Goal: Feedback & Contribution: Submit feedback/report problem

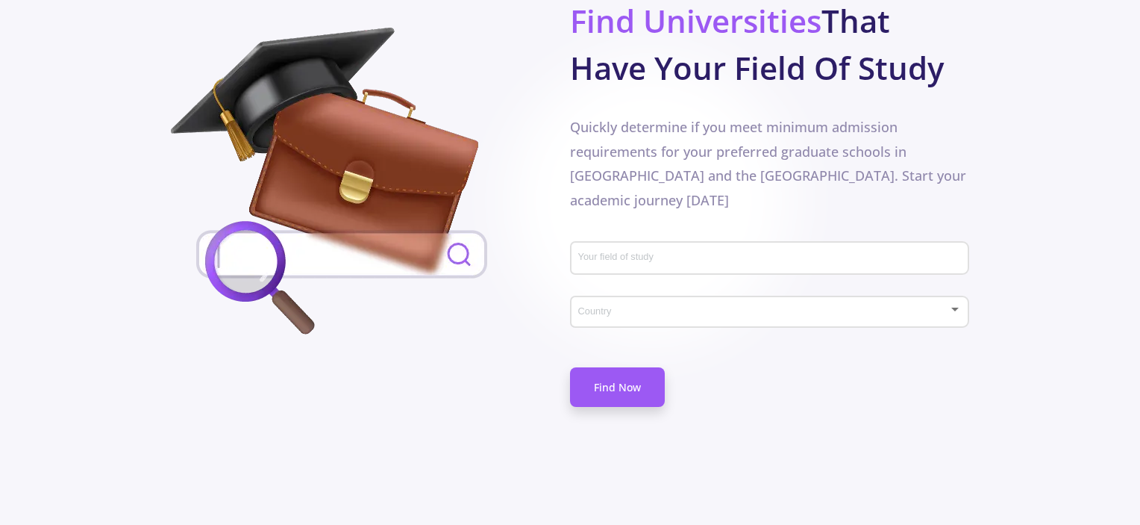
scroll to position [746, 0]
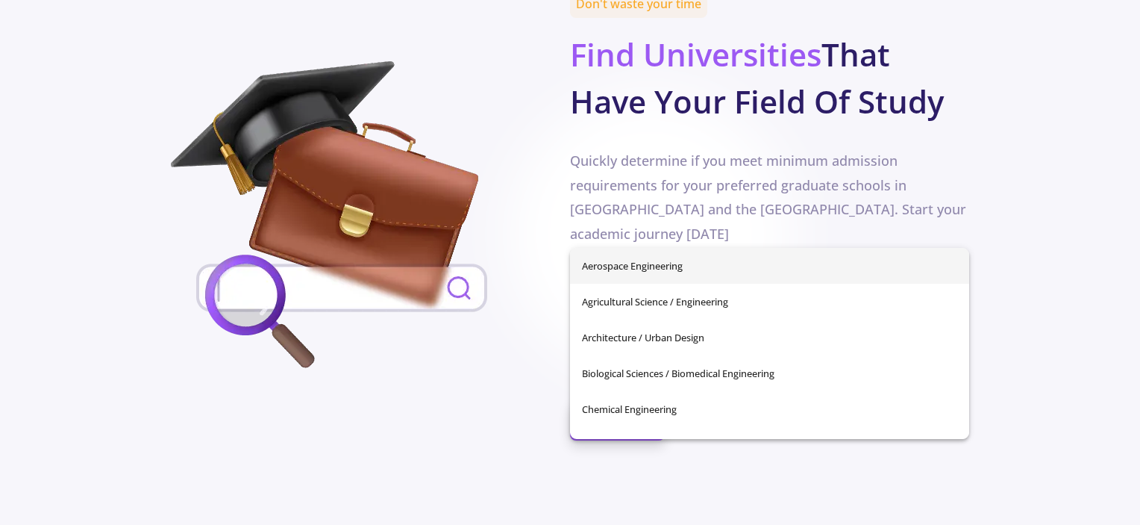
click at [648, 286] on input "Your field of study" at bounding box center [771, 292] width 389 height 13
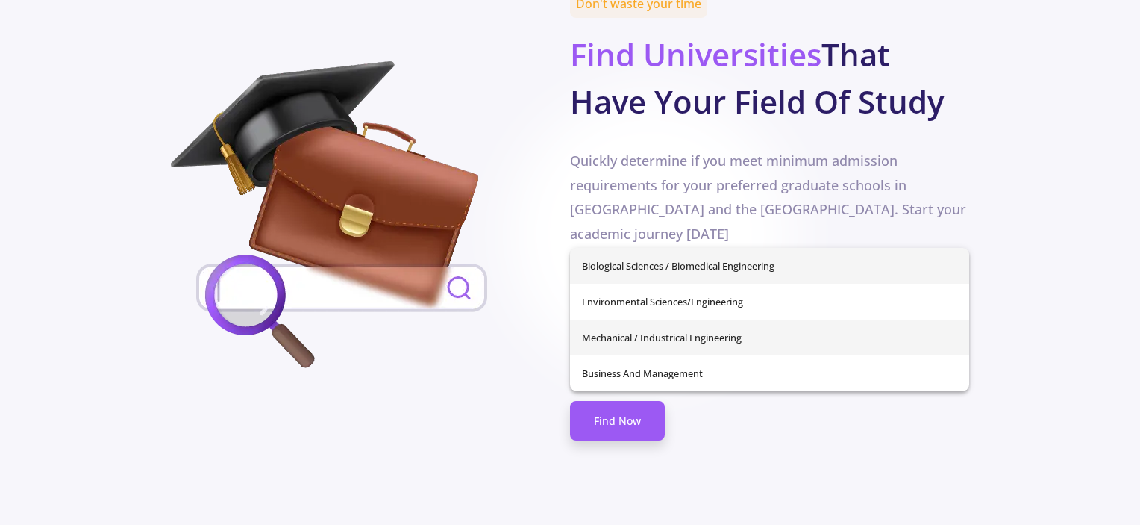
scroll to position [0, 0]
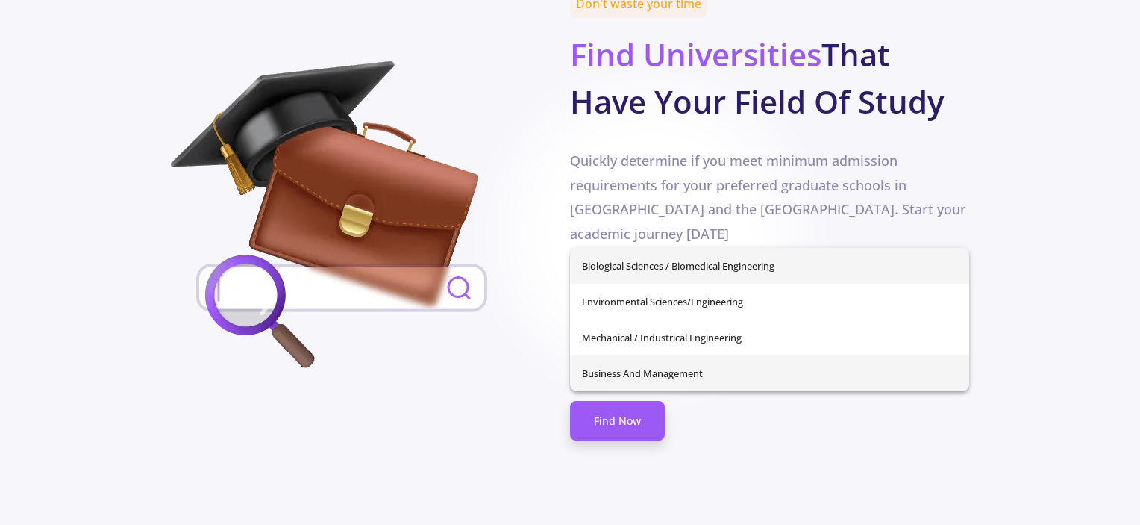
type input "me"
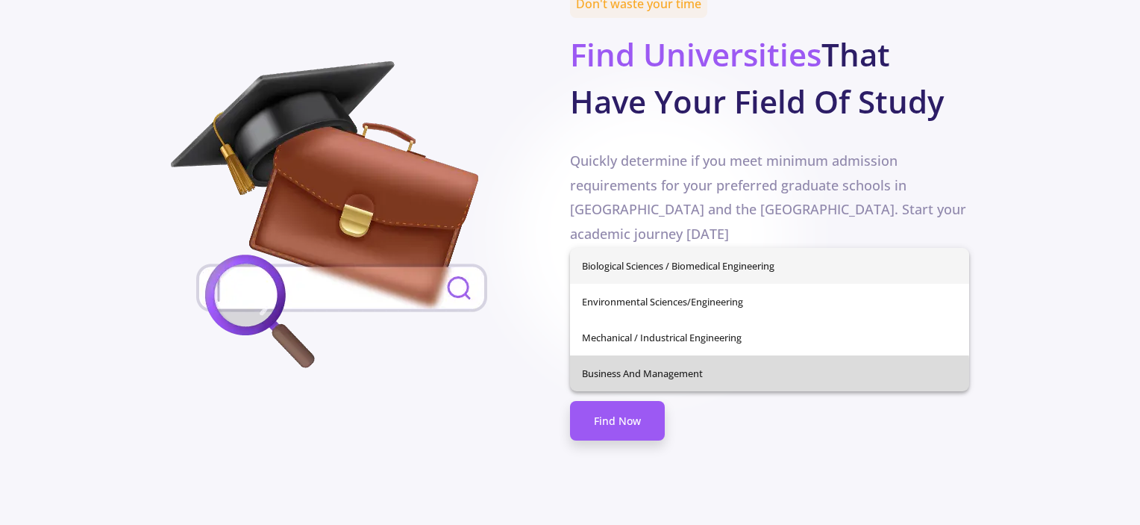
click at [701, 378] on div "Biological Sciences / Biomedical Engineering Environmental Sciences/Engineering…" at bounding box center [769, 319] width 399 height 143
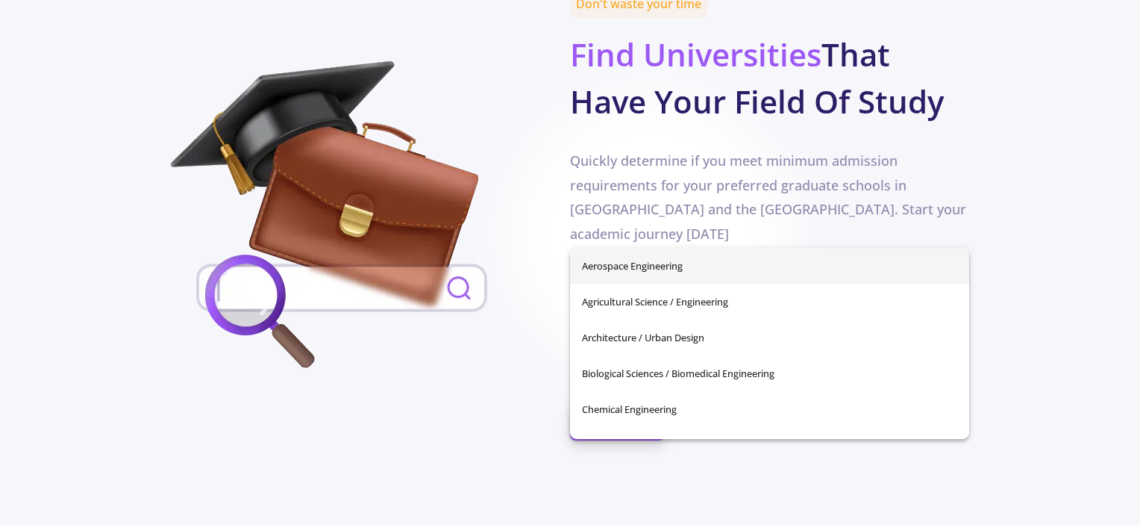
click at [736, 160] on div "Quickly determine if you meet minimum admission requirements for your preferred…" at bounding box center [769, 196] width 399 height 97
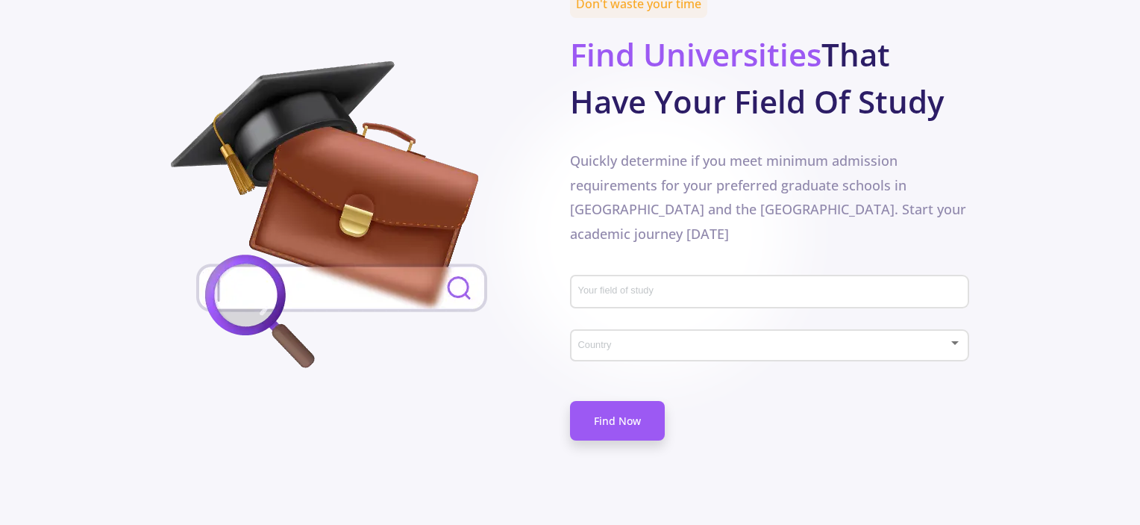
click at [768, 286] on input "Your field of study" at bounding box center [771, 292] width 389 height 13
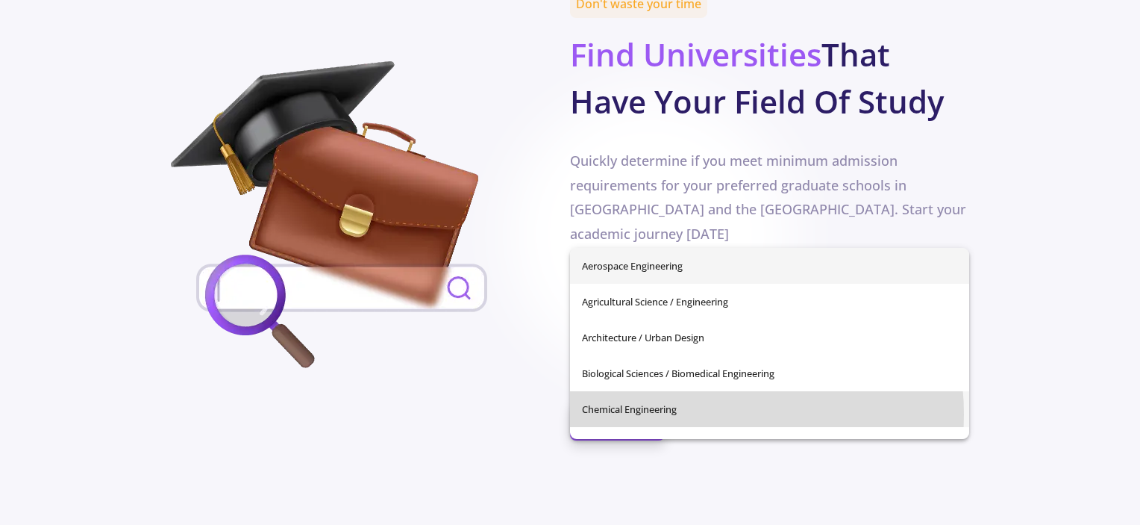
click at [685, 414] on span "Chemical Engineering" at bounding box center [769, 409] width 375 height 36
type input "Chemical Engineering"
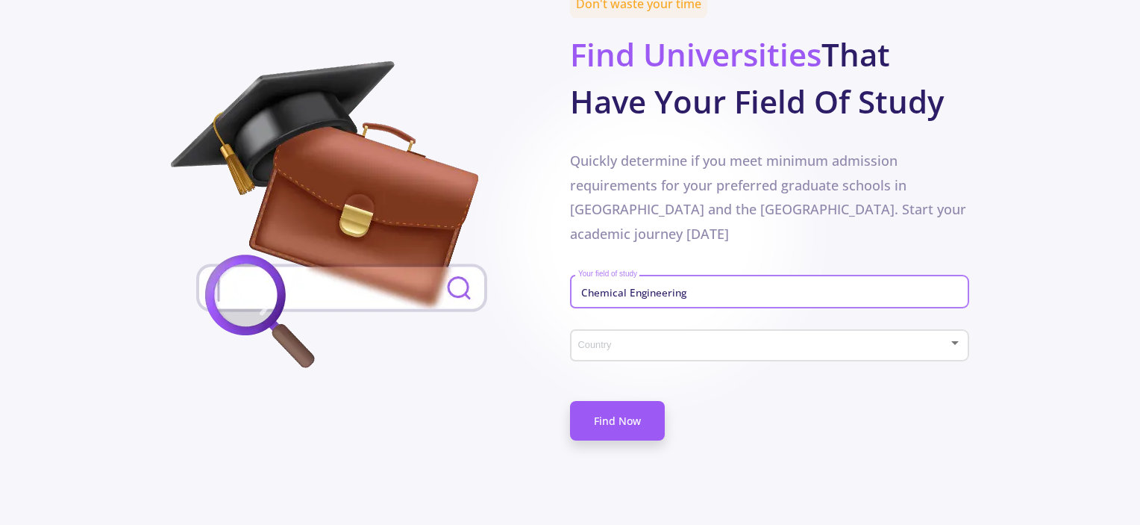
click at [681, 340] on span at bounding box center [765, 345] width 368 height 10
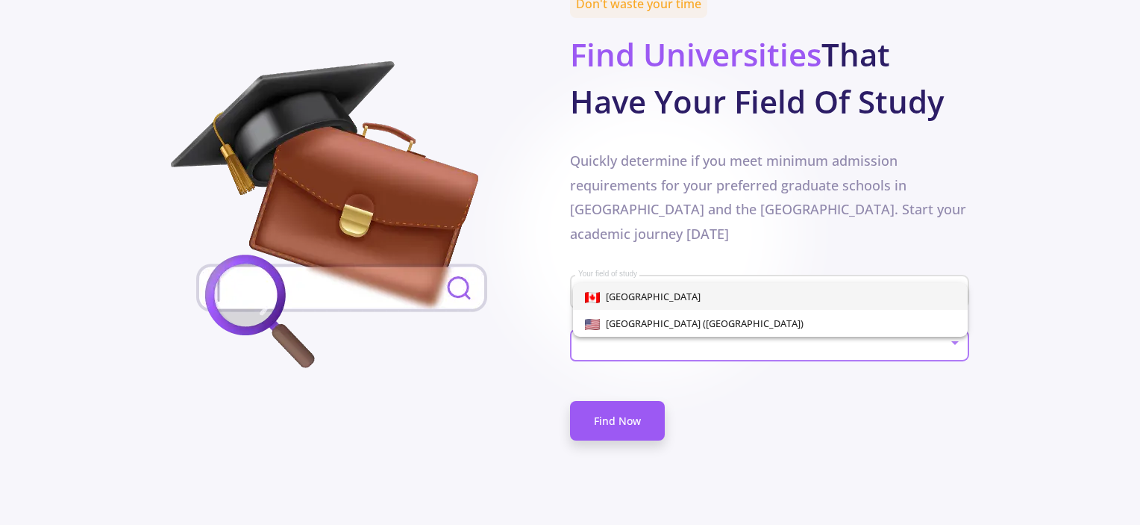
click at [724, 289] on span "[GEOGRAPHIC_DATA]" at bounding box center [771, 296] width 372 height 27
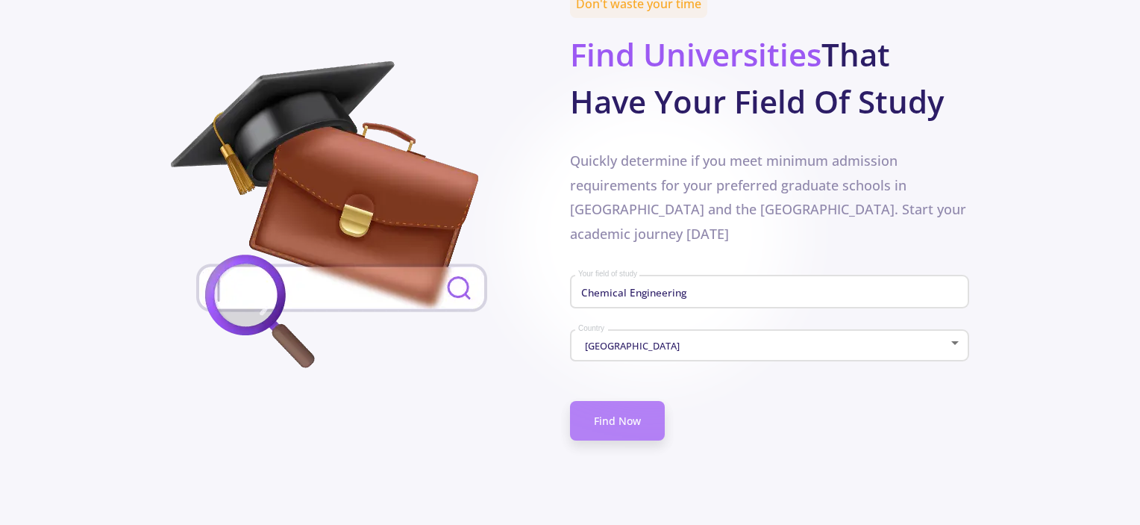
click at [636, 401] on link "Find Now" at bounding box center [617, 421] width 95 height 40
click at [596, 401] on link "Find Now" at bounding box center [617, 421] width 95 height 40
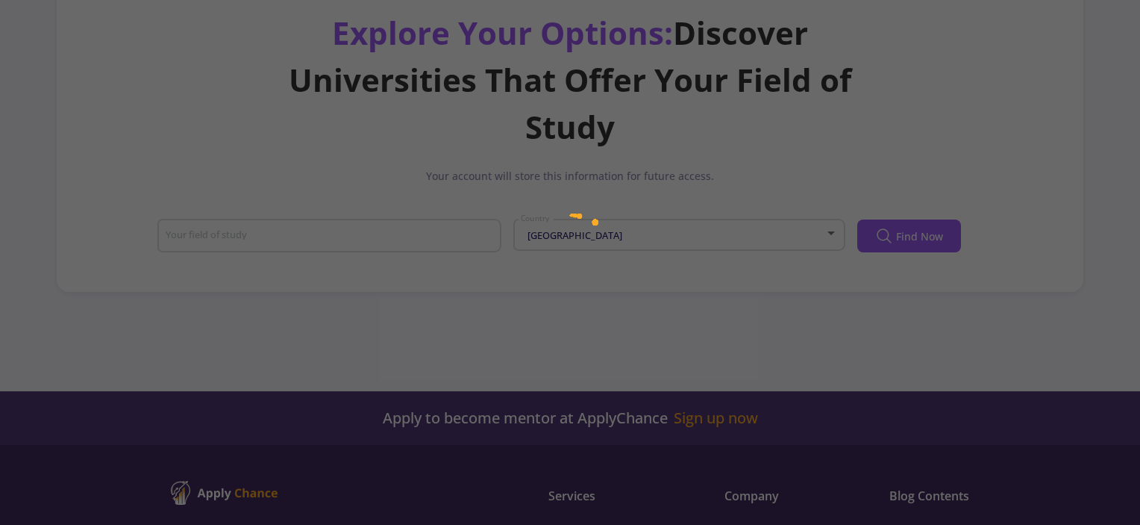
scroll to position [9, 0]
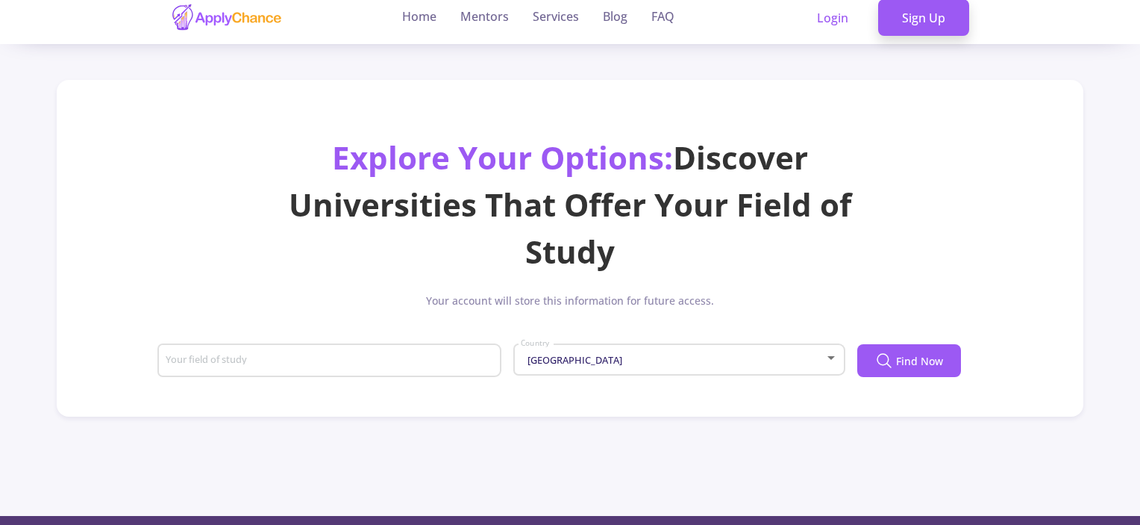
type input "Chemical Engineering"
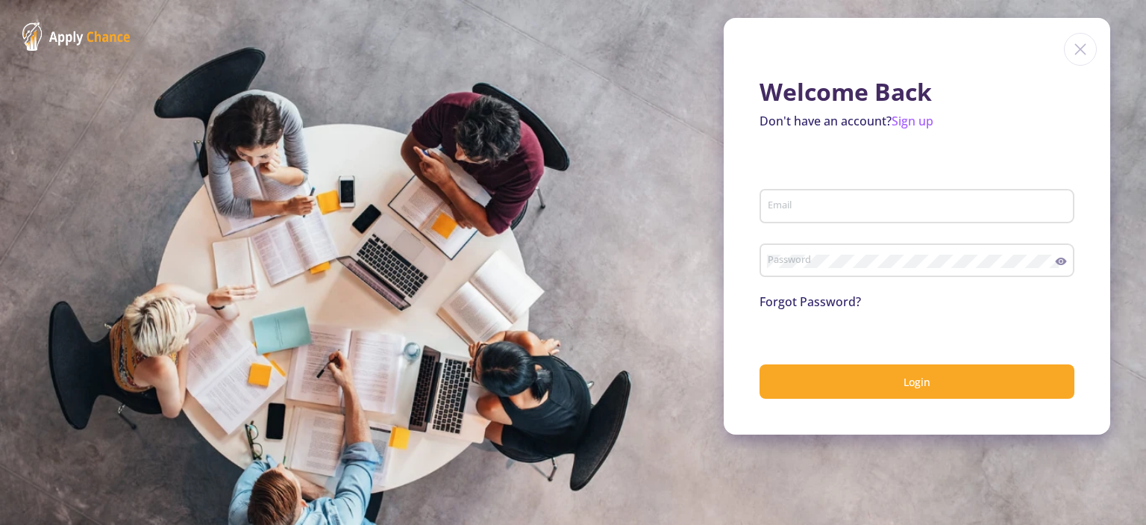
click at [788, 209] on div "Email" at bounding box center [917, 203] width 301 height 39
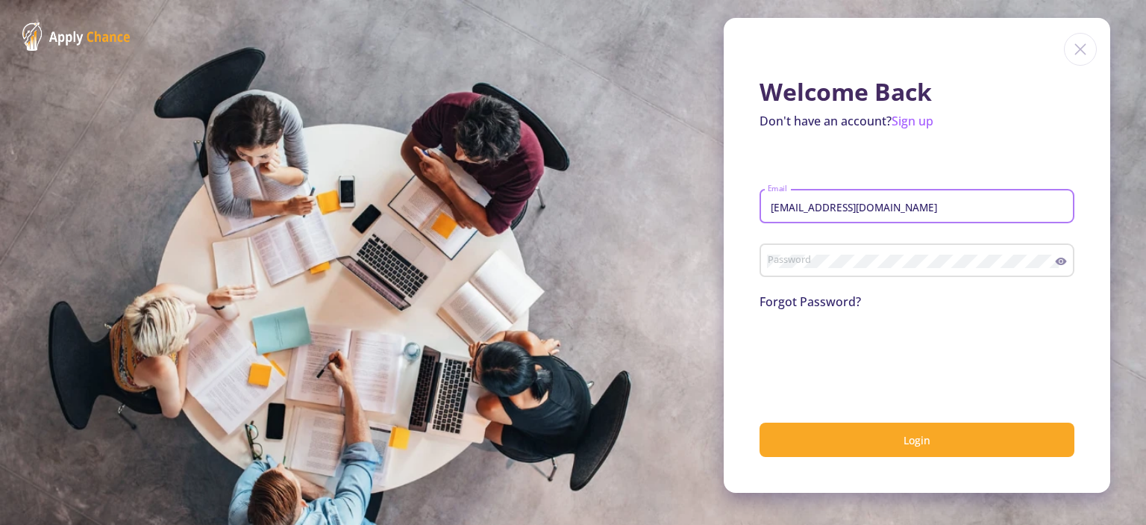
type input "[EMAIL_ADDRESS][DOMAIN_NAME]"
click at [813, 269] on div "Password" at bounding box center [911, 257] width 289 height 39
click at [1065, 262] on icon at bounding box center [1061, 260] width 11 height 7
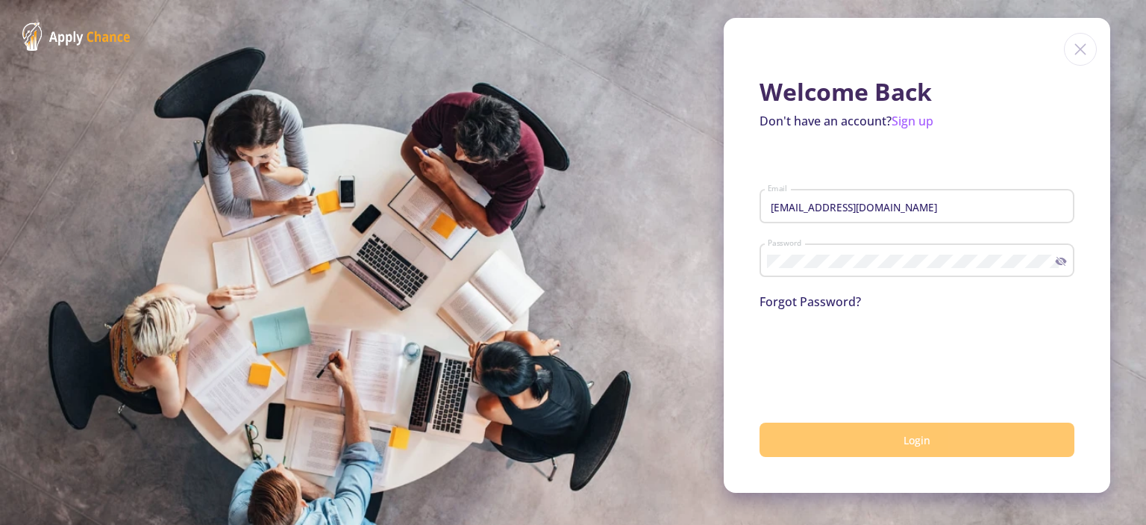
click at [851, 439] on button "Login" at bounding box center [917, 439] width 315 height 35
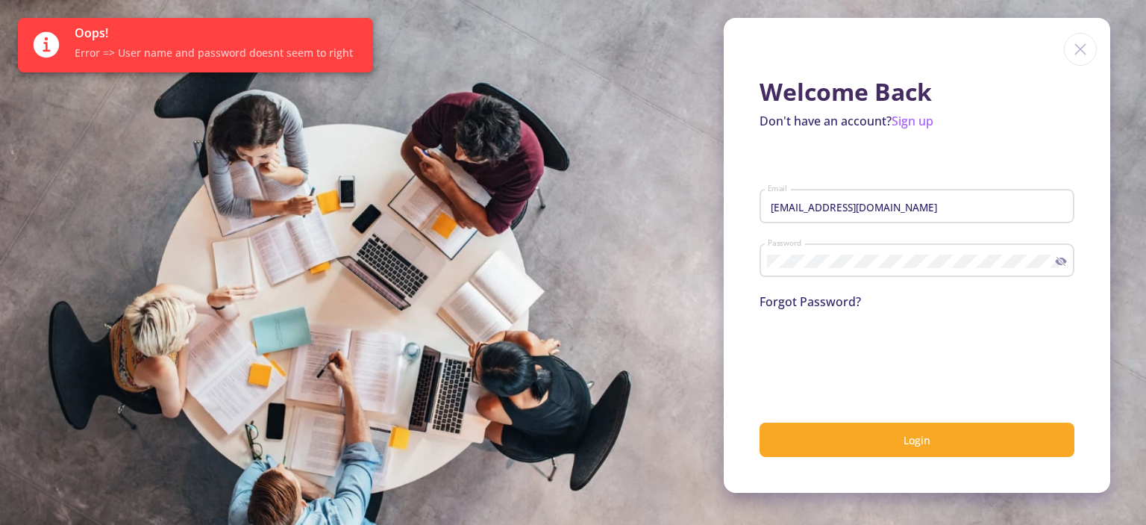
click at [842, 402] on form "[EMAIL_ADDRESS][DOMAIN_NAME] Email Password Forgot Password? 0cAFcWeA4Z35njmdGE…" at bounding box center [917, 311] width 315 height 291
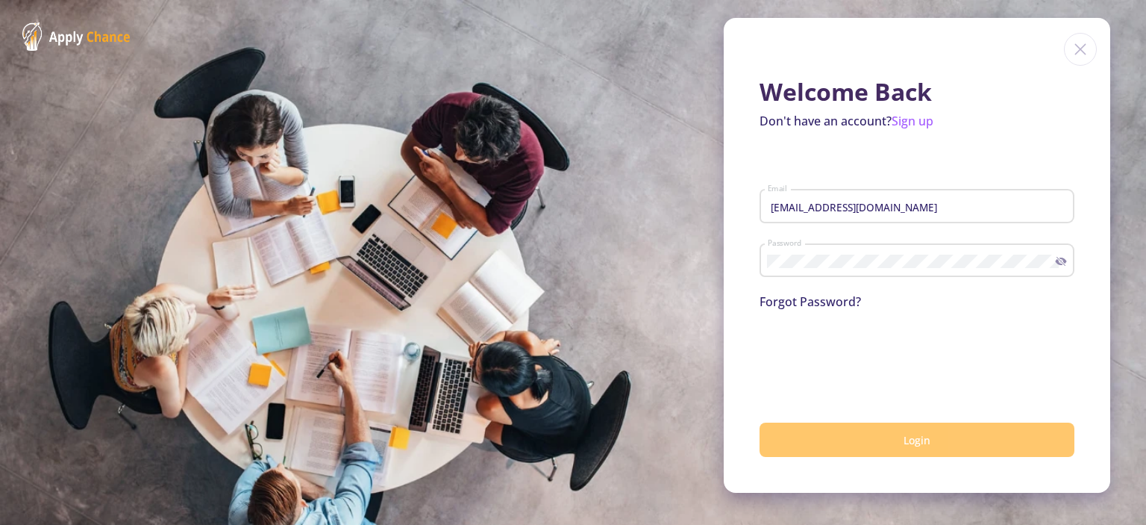
click at [834, 432] on button "Login" at bounding box center [917, 439] width 315 height 35
click at [850, 451] on button "Login" at bounding box center [917, 439] width 315 height 35
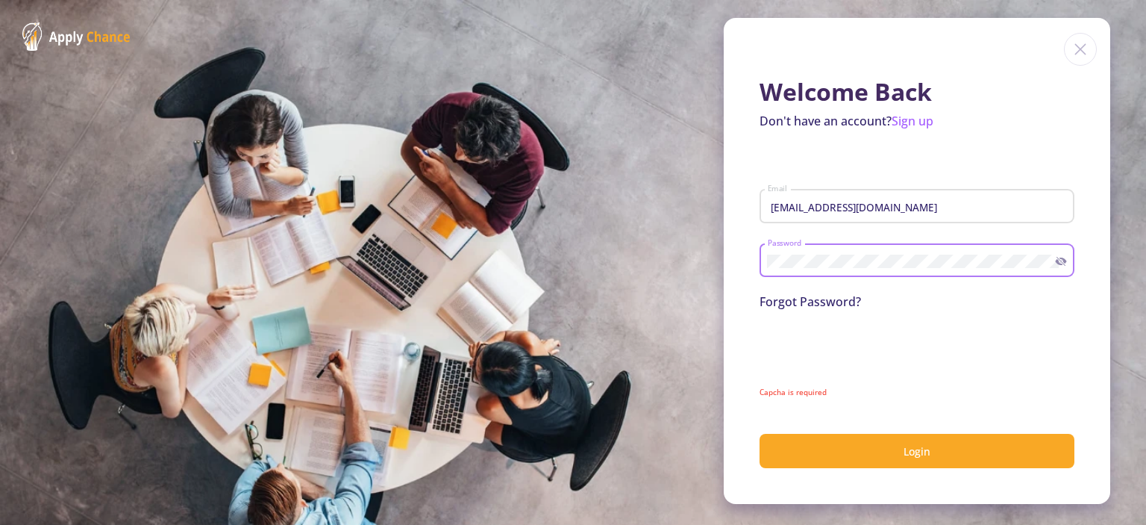
click at [701, 281] on section "Welcome Back Don't have an account? Sign up [EMAIL_ADDRESS][DOMAIN_NAME] Email …" at bounding box center [573, 262] width 1146 height 525
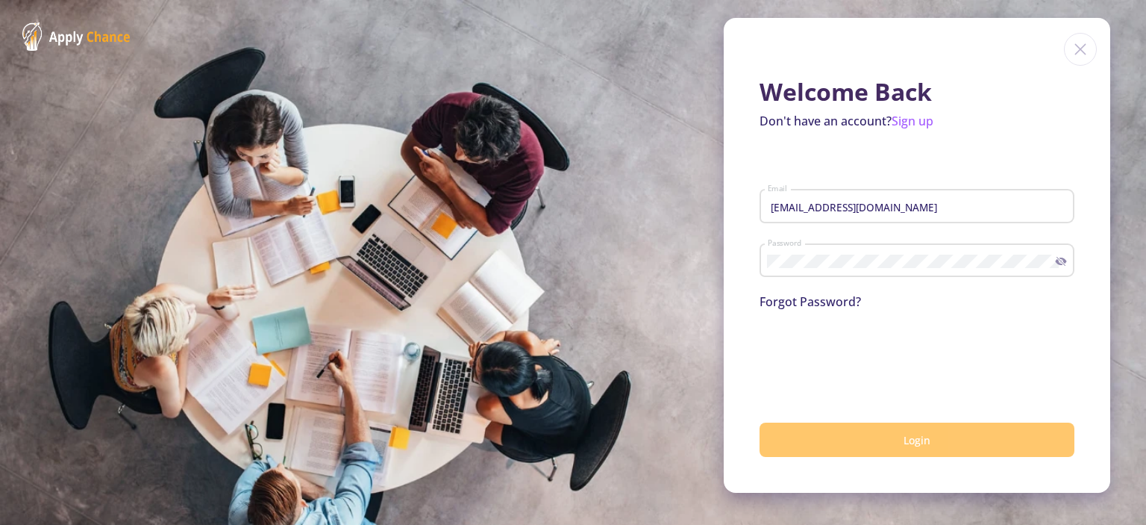
click at [997, 444] on button "Login" at bounding box center [917, 439] width 315 height 35
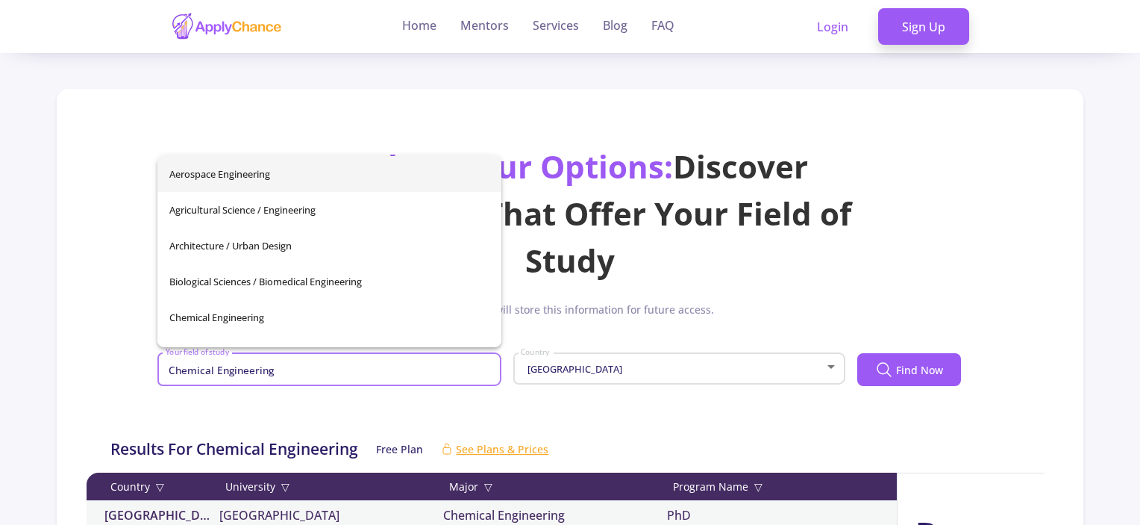
click at [455, 366] on input "Chemical Engineering" at bounding box center [332, 369] width 334 height 13
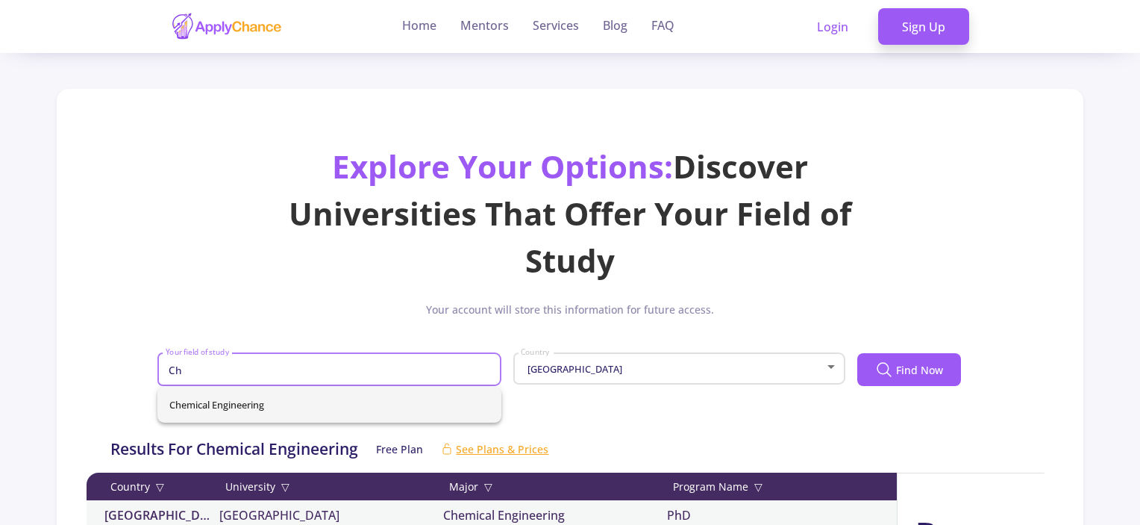
type input "C"
click at [304, 402] on span "Mechanical / Industrical Engineering" at bounding box center [329, 404] width 320 height 36
type input "Mechanical / Industrical Engineering"
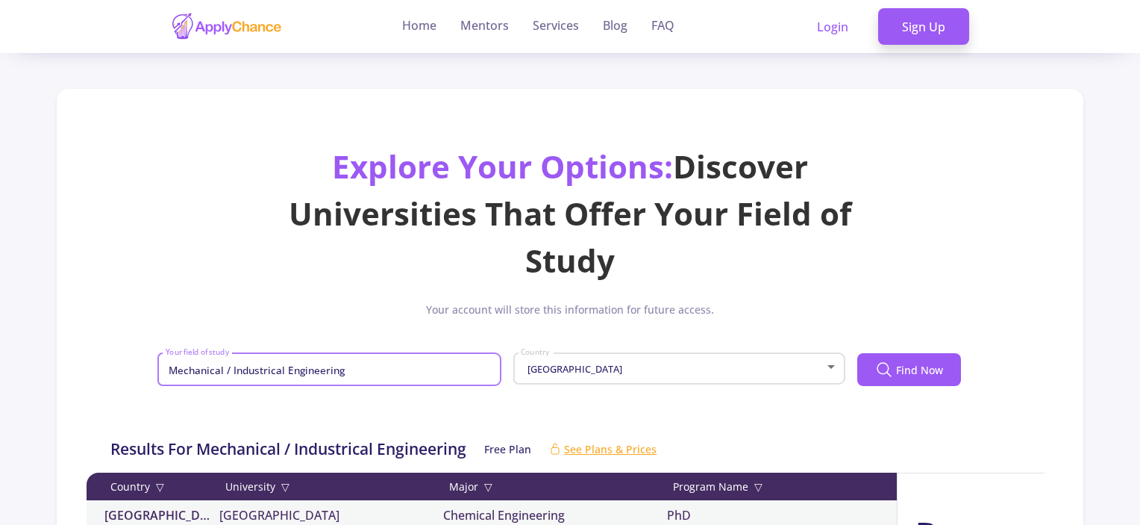
click at [575, 368] on div "[GEOGRAPHIC_DATA]" at bounding box center [672, 368] width 304 height 11
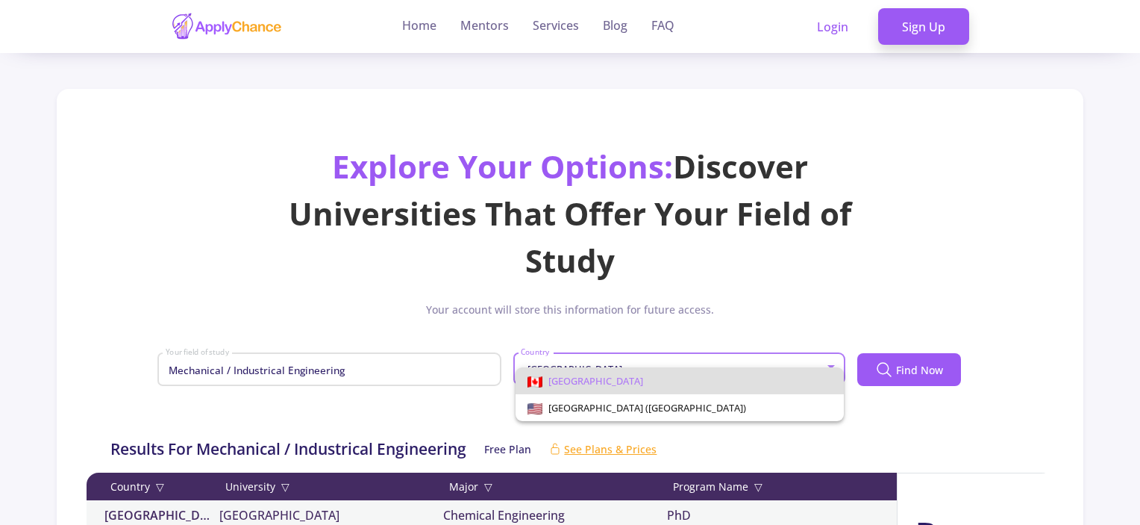
click at [591, 379] on span "[GEOGRAPHIC_DATA]" at bounding box center [680, 380] width 304 height 27
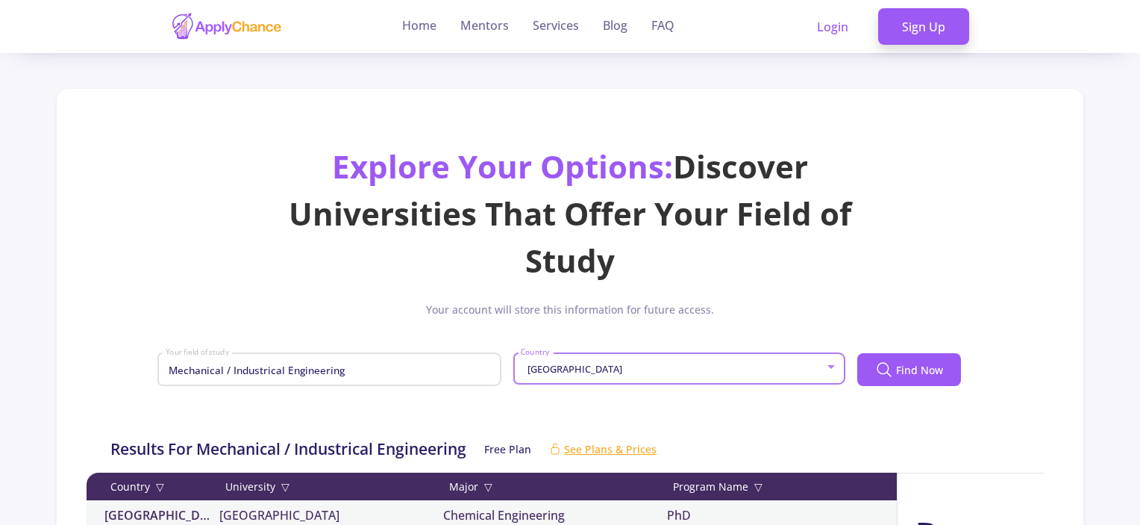
drag, startPoint x: 933, startPoint y: 366, endPoint x: 907, endPoint y: 334, distance: 40.9
click at [931, 366] on span "Find Now" at bounding box center [919, 370] width 47 height 16
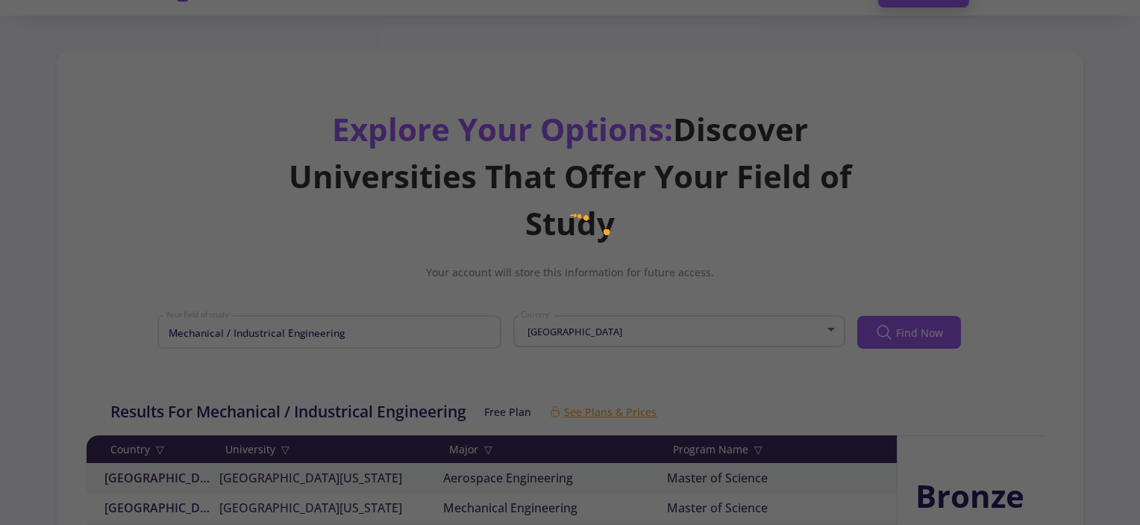
scroll to position [75, 0]
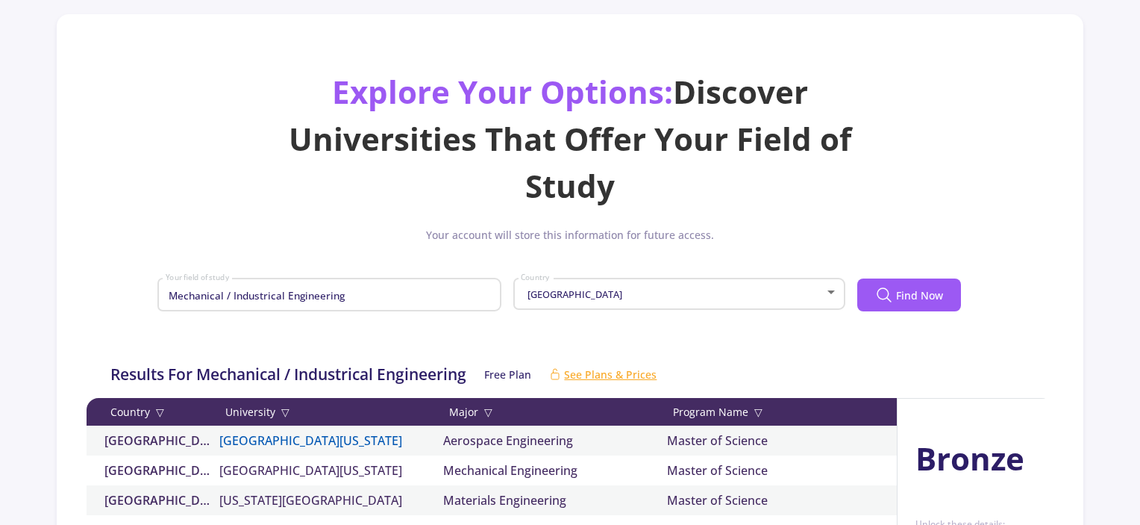
click at [366, 442] on link "[GEOGRAPHIC_DATA][US_STATE]" at bounding box center [331, 440] width 224 height 18
click at [307, 435] on link "[GEOGRAPHIC_DATA][US_STATE]" at bounding box center [331, 440] width 224 height 18
click at [722, 436] on div "Master of Science" at bounding box center [779, 440] width 224 height 18
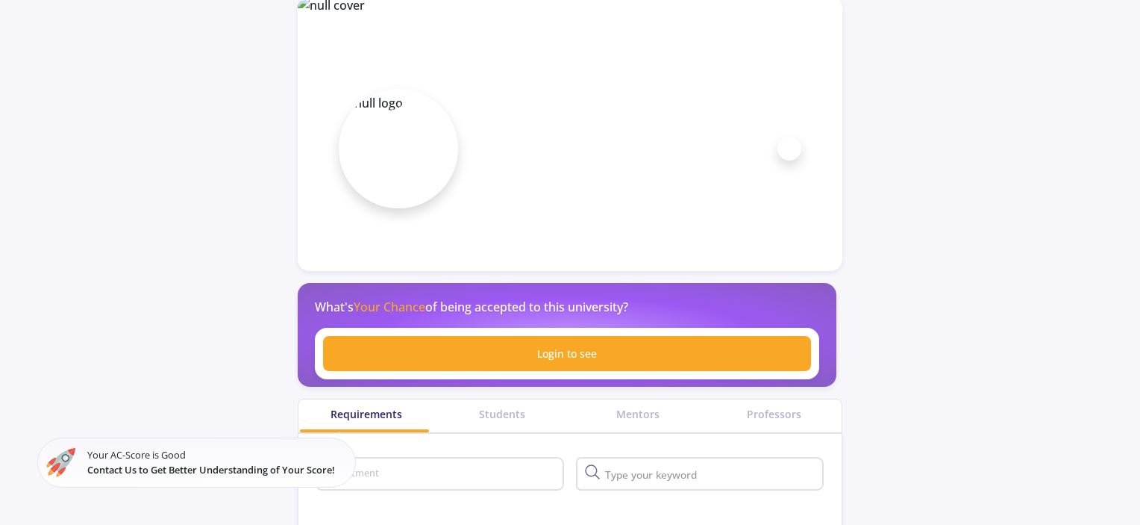
click at [366, 444] on section "Department No Department In this university, there aren't any departments." at bounding box center [570, 511] width 545 height 157
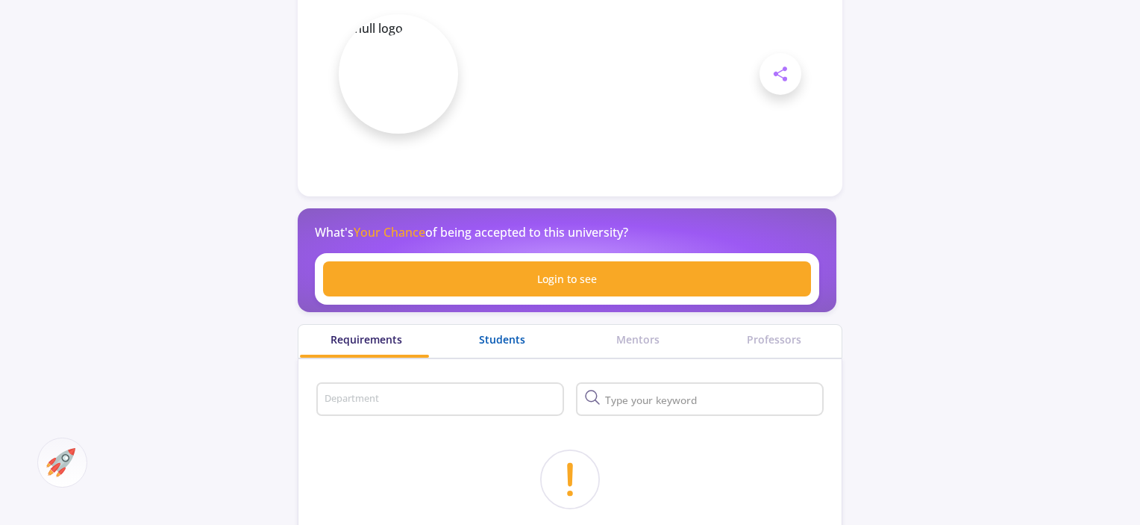
scroll to position [224, 0]
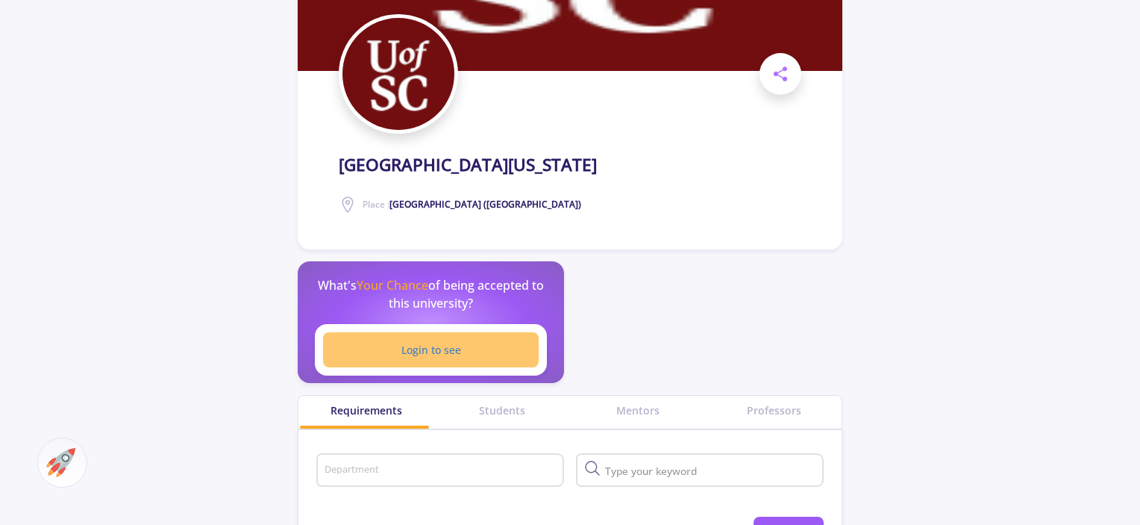
click at [489, 332] on link "Login to see" at bounding box center [431, 349] width 216 height 35
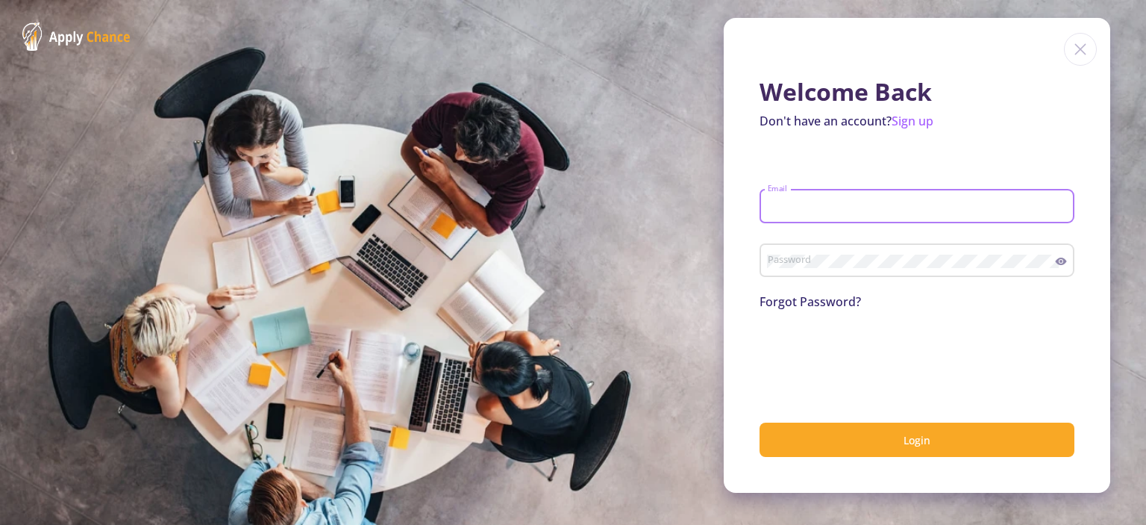
click at [853, 208] on input "Email" at bounding box center [919, 206] width 304 height 13
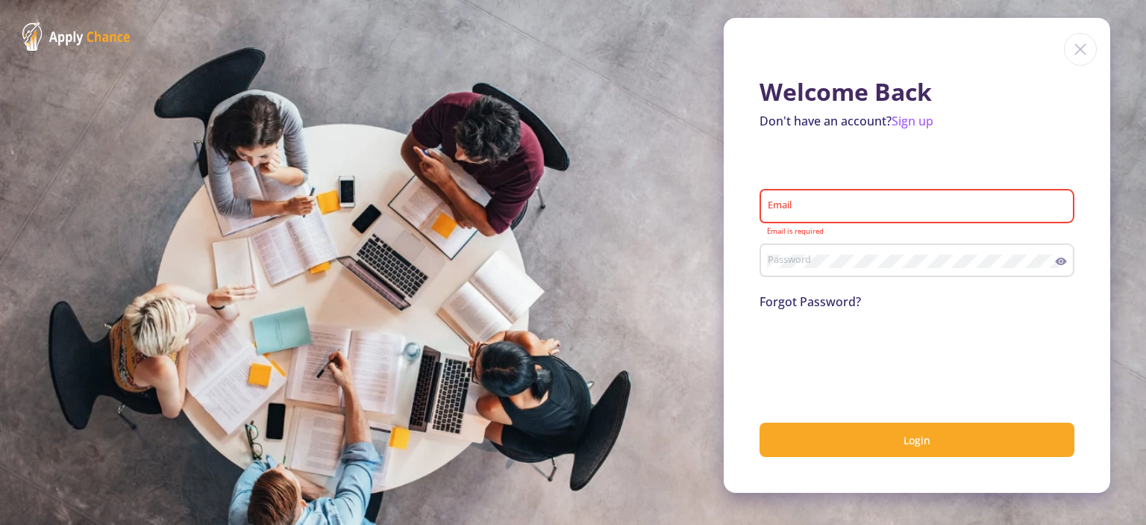
click at [866, 215] on div "Email" at bounding box center [917, 203] width 301 height 39
click at [895, 211] on input "Email" at bounding box center [919, 206] width 304 height 13
type input "[EMAIL_ADDRESS][DOMAIN_NAME]"
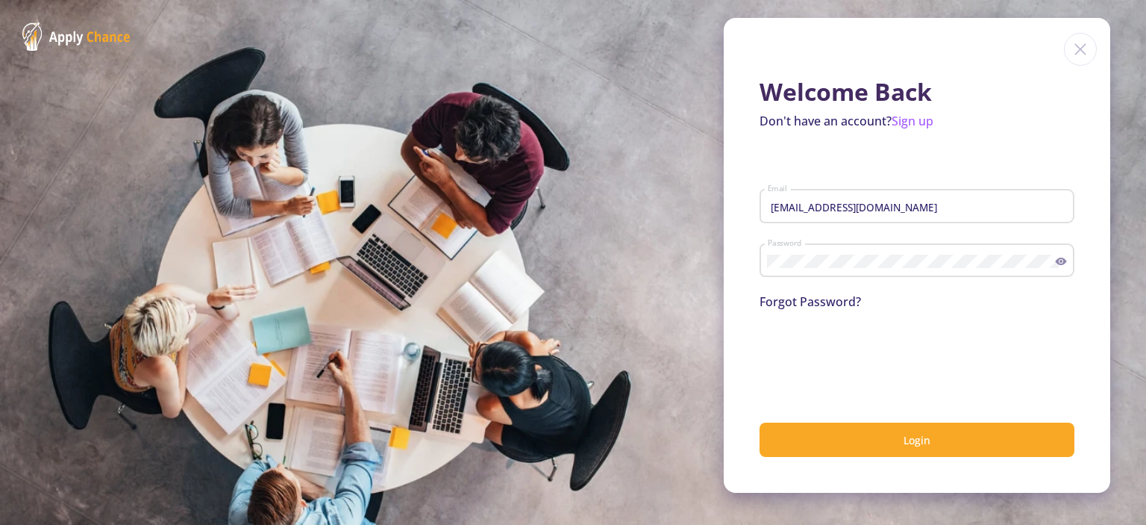
click at [1064, 261] on icon at bounding box center [1061, 260] width 11 height 7
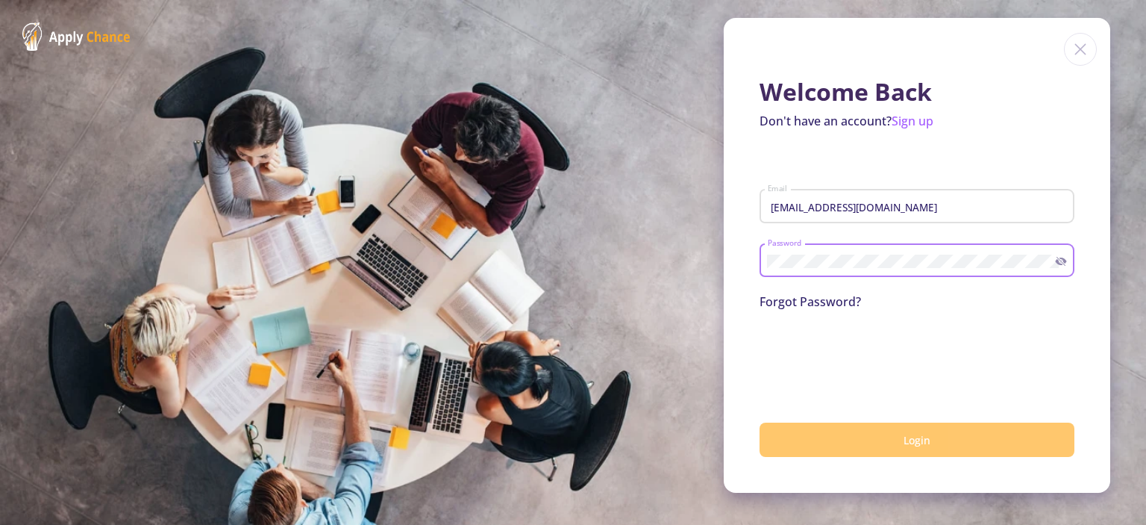
click at [991, 436] on button "Login" at bounding box center [917, 439] width 315 height 35
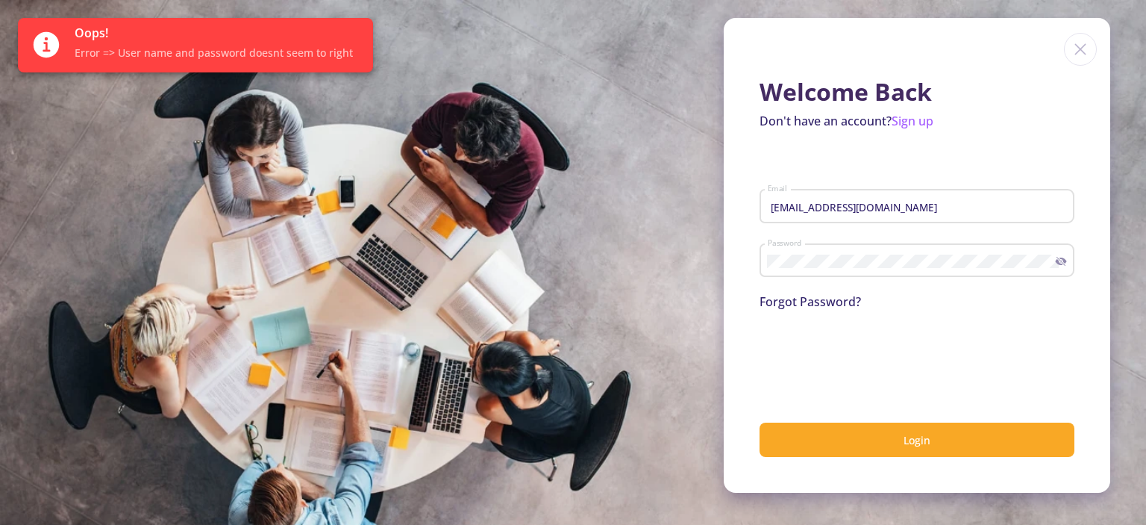
click at [877, 457] on div "Welcome Back Don't have an account? Sign up [EMAIL_ADDRESS][DOMAIN_NAME] Email …" at bounding box center [917, 255] width 386 height 475
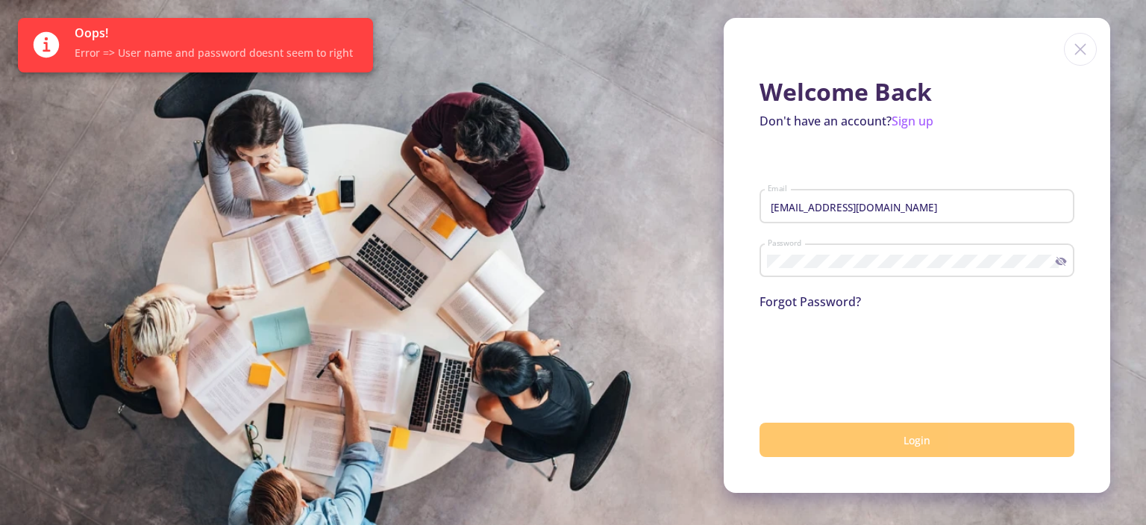
click at [873, 449] on button "Login" at bounding box center [917, 439] width 315 height 35
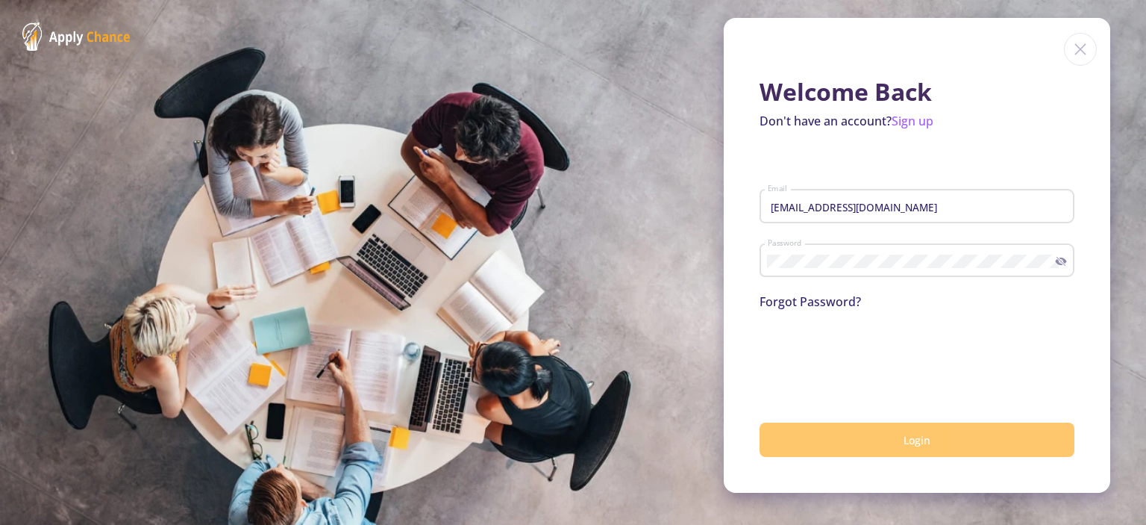
click at [858, 448] on button "Login" at bounding box center [917, 439] width 315 height 35
click at [797, 452] on button "Login" at bounding box center [917, 439] width 315 height 35
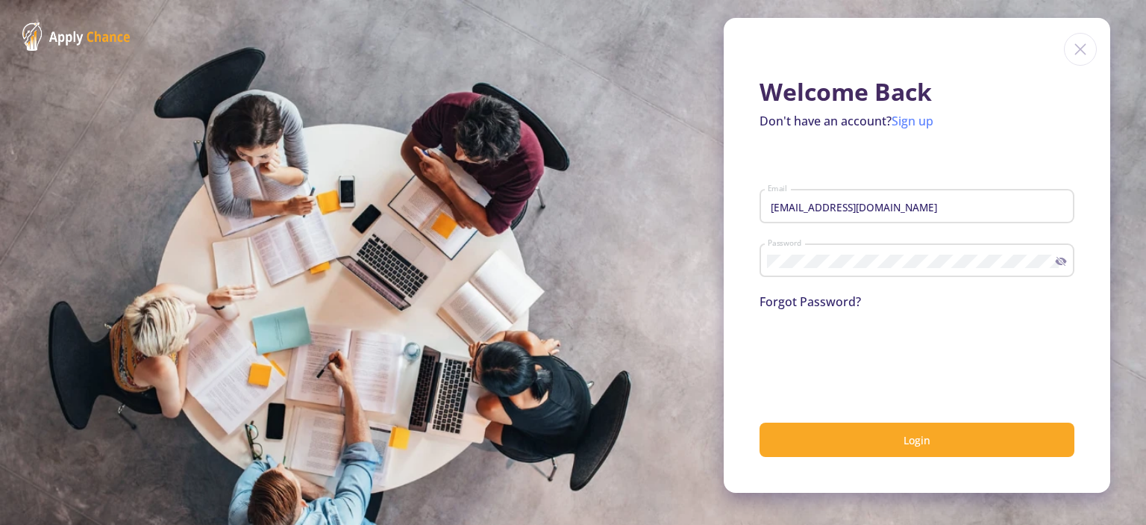
click at [919, 119] on link "Sign up" at bounding box center [913, 121] width 42 height 16
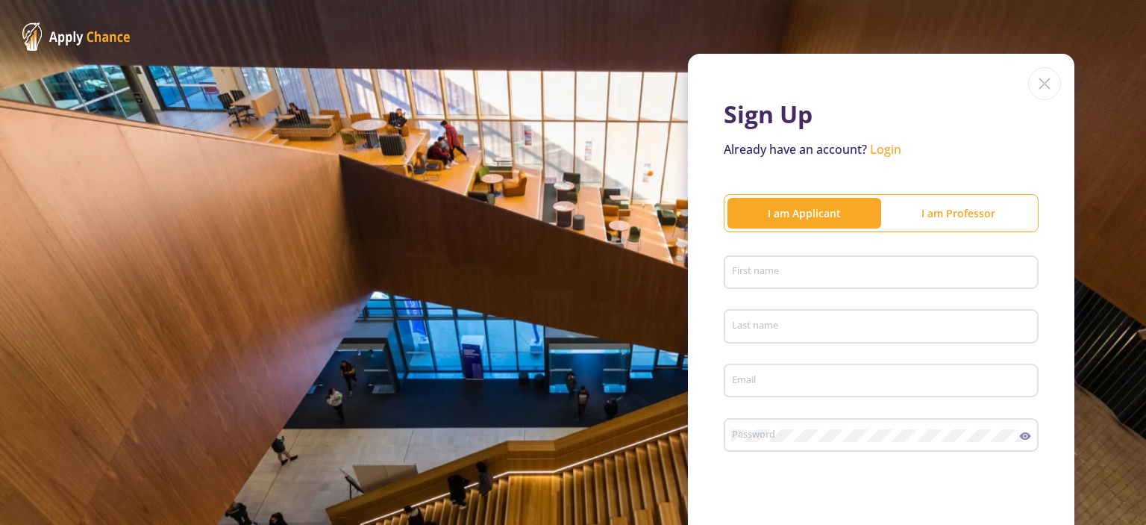
click at [865, 260] on div "First name" at bounding box center [881, 269] width 301 height 39
type input "ilia"
click at [863, 331] on input "Last name" at bounding box center [883, 326] width 304 height 13
type input "[PERSON_NAME]"
click at [783, 358] on div "Email" at bounding box center [881, 377] width 301 height 39
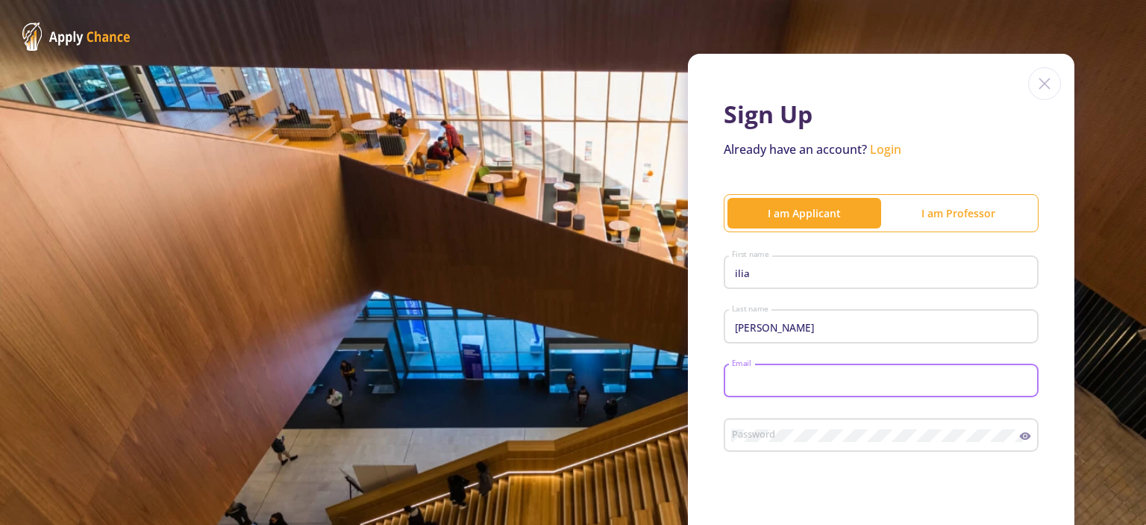
click at [790, 376] on input "Email" at bounding box center [883, 381] width 304 height 13
type input "[EMAIL_ADDRESS][DOMAIN_NAME]"
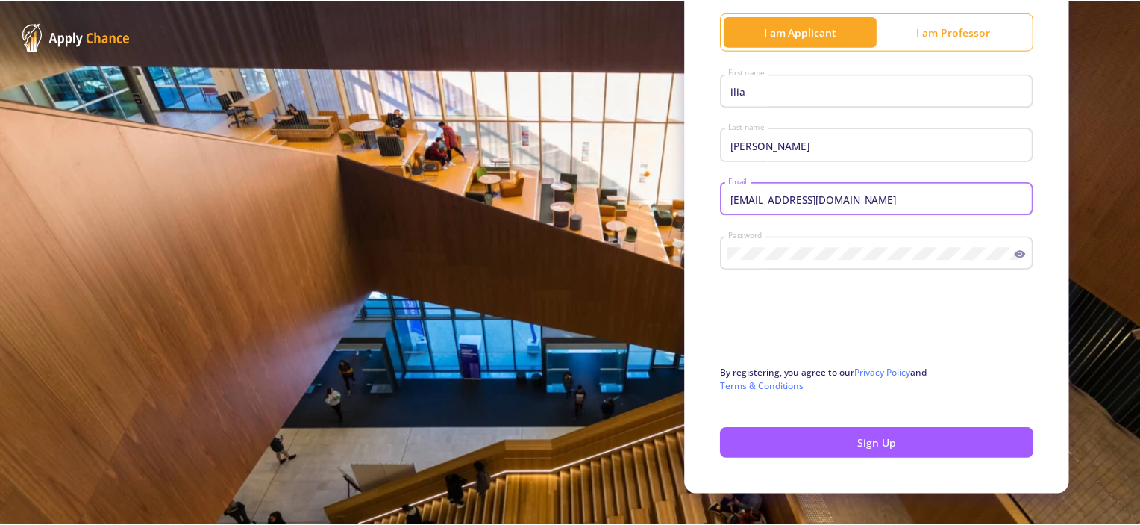
scroll to position [206, 0]
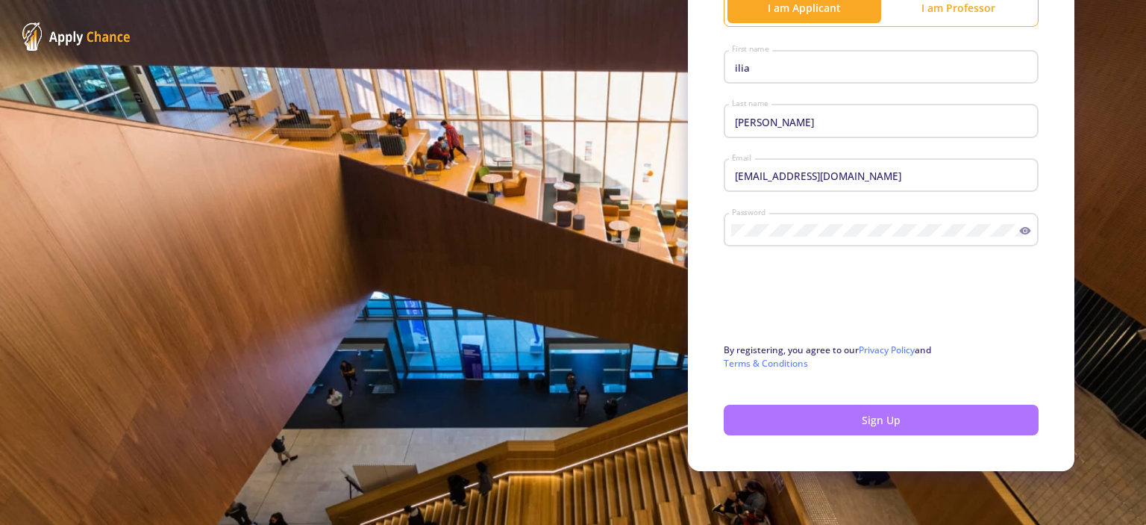
click at [916, 429] on button "Sign Up" at bounding box center [881, 419] width 315 height 31
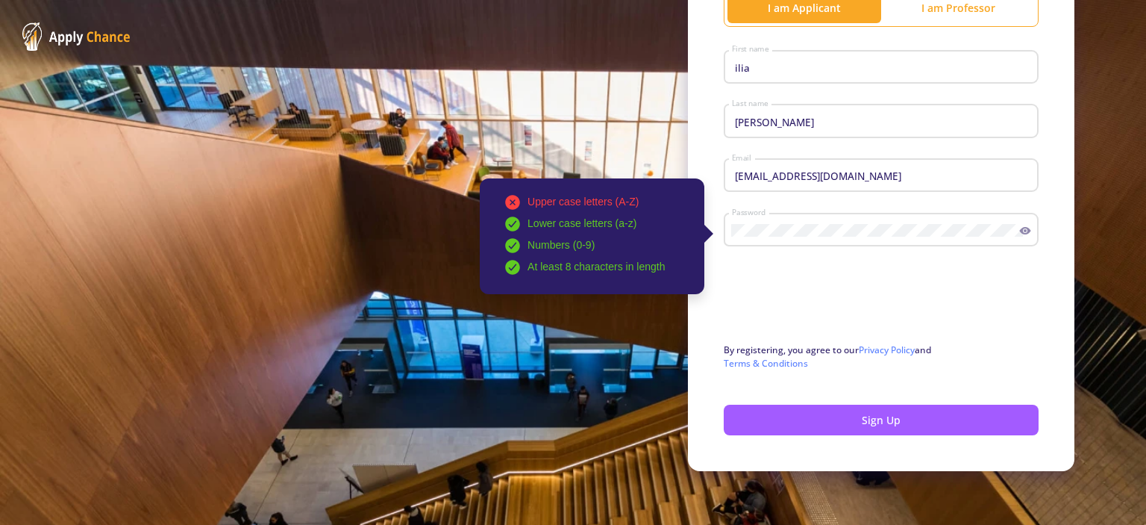
click at [1021, 233] on icon at bounding box center [1025, 230] width 11 height 7
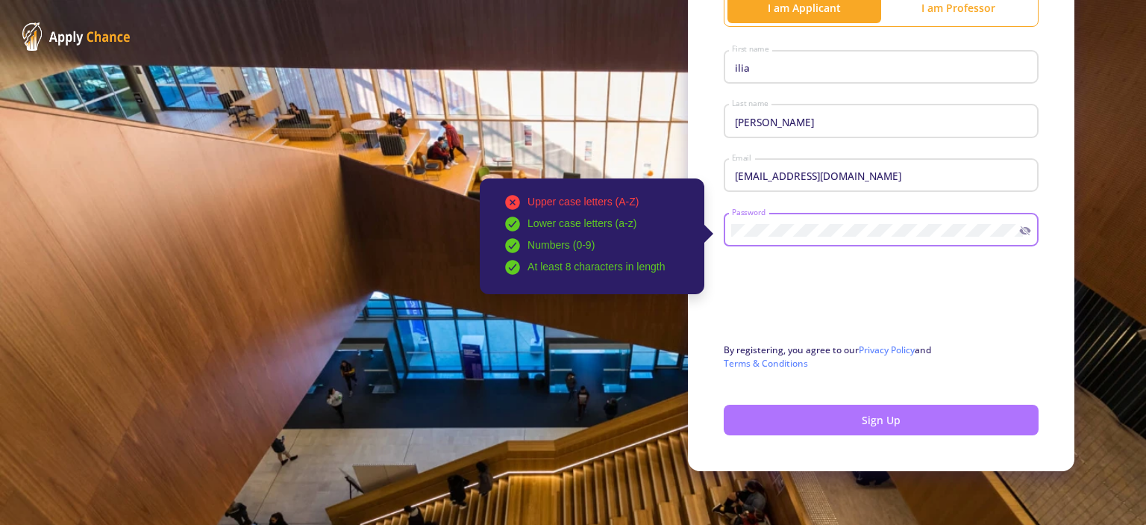
click at [859, 422] on button "Sign Up" at bounding box center [881, 419] width 315 height 31
click at [859, 414] on button "Sign Up" at bounding box center [881, 419] width 315 height 31
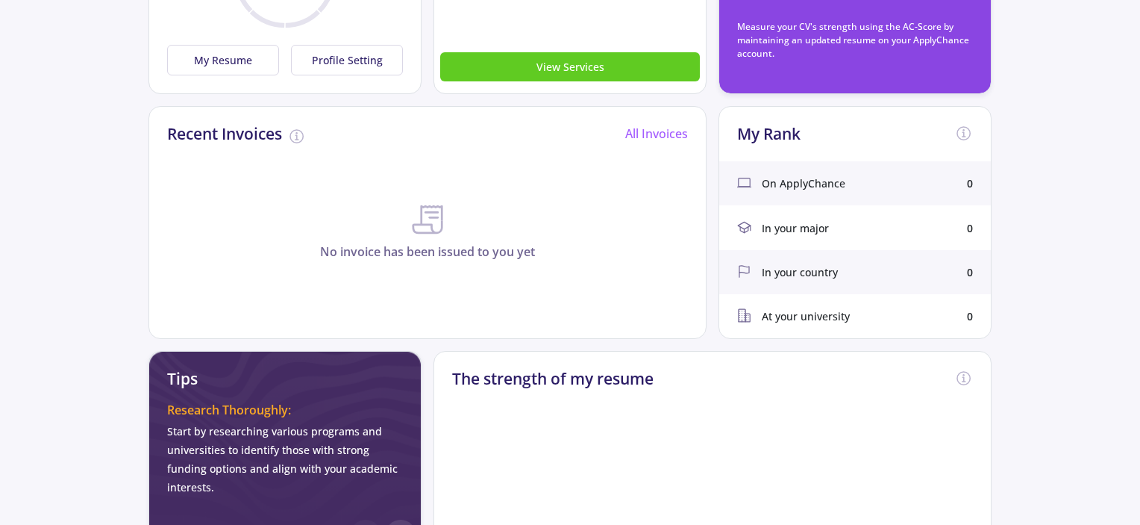
scroll to position [341, 0]
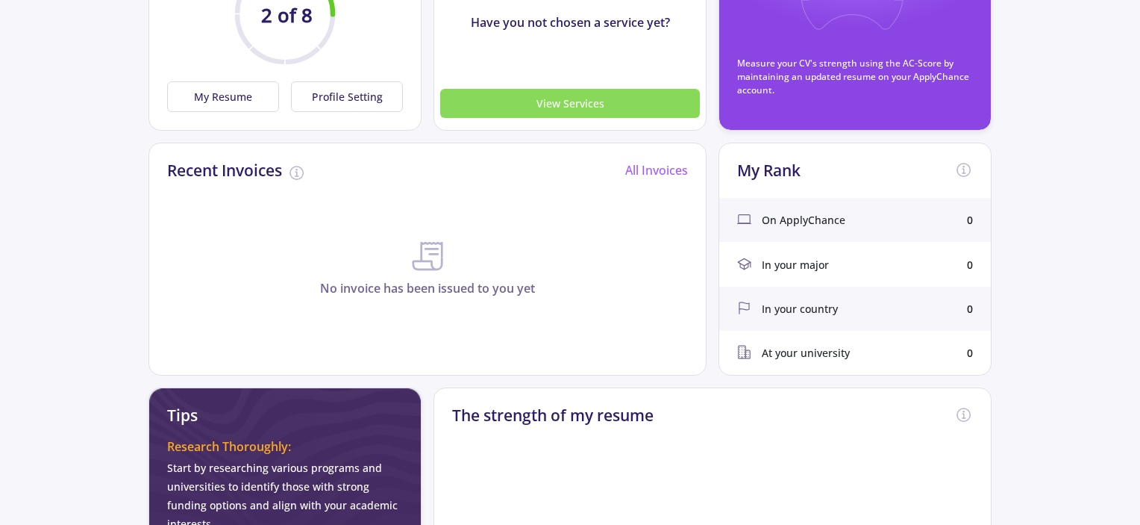
click at [604, 106] on button "View Services" at bounding box center [570, 103] width 260 height 29
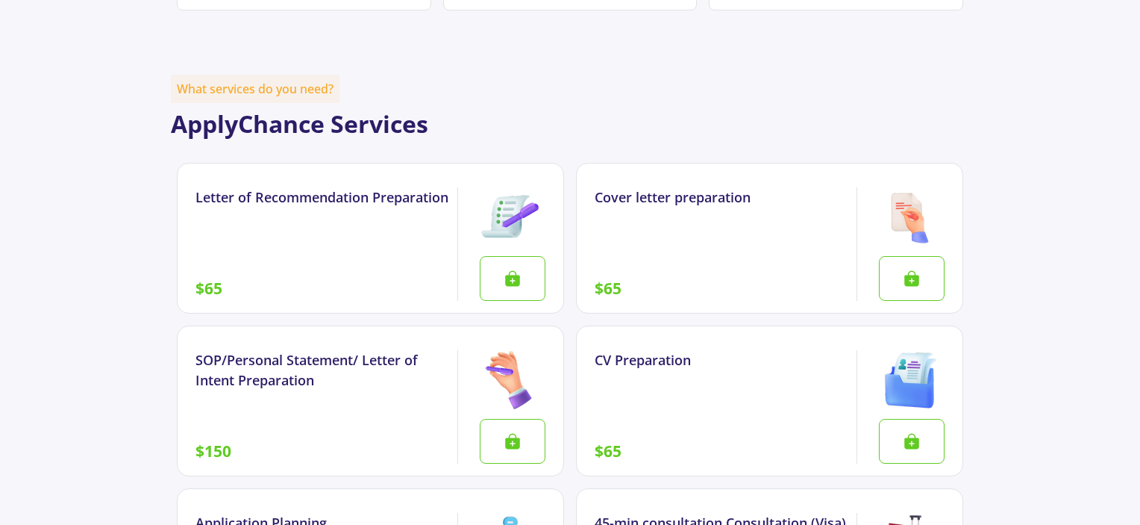
scroll to position [1340, 0]
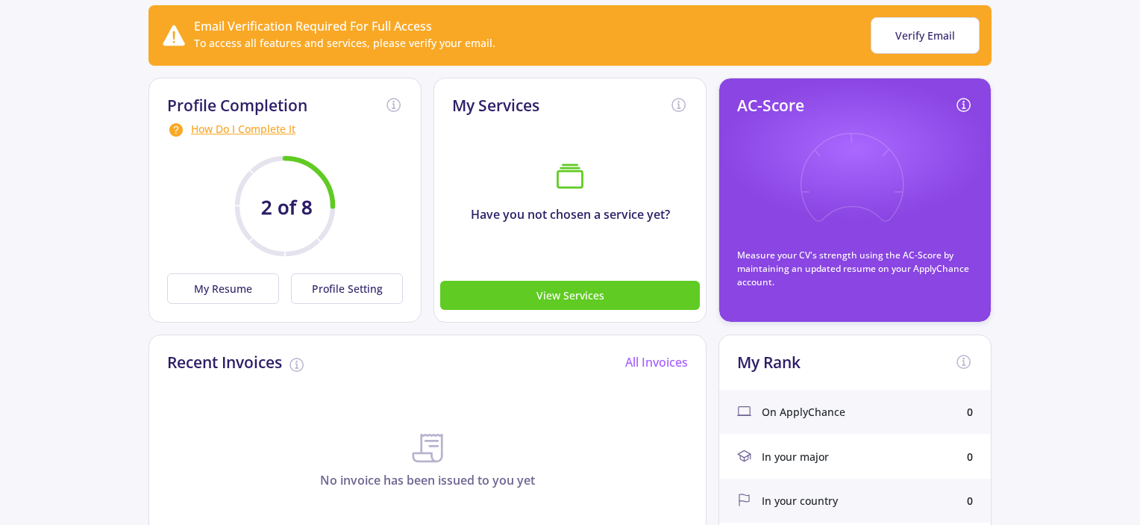
scroll to position [237, 0]
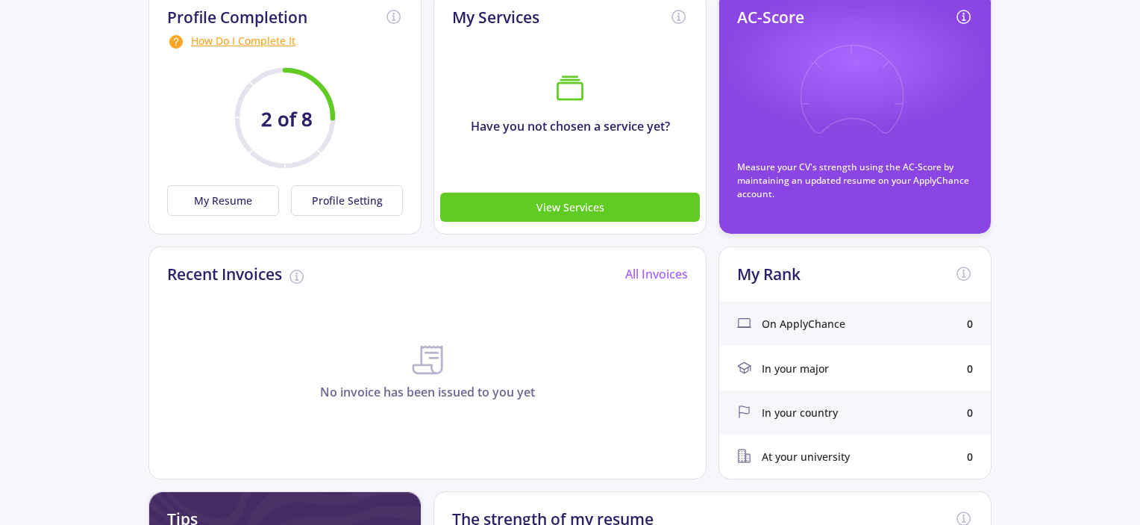
click at [782, 320] on span "On ApplyChance" at bounding box center [804, 324] width 84 height 16
click at [874, 326] on div "On ApplyChance 0" at bounding box center [855, 323] width 272 height 44
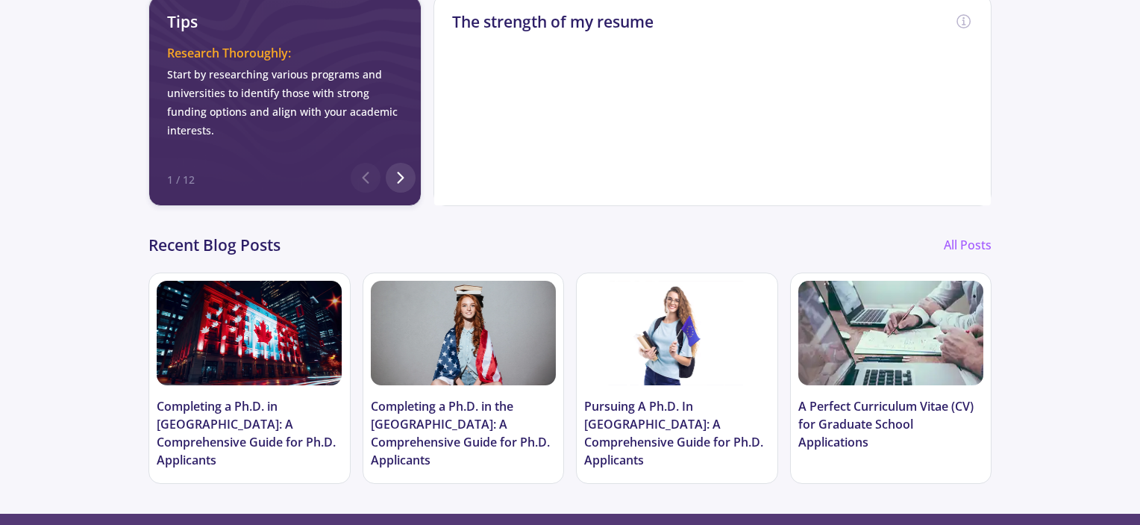
scroll to position [760, 0]
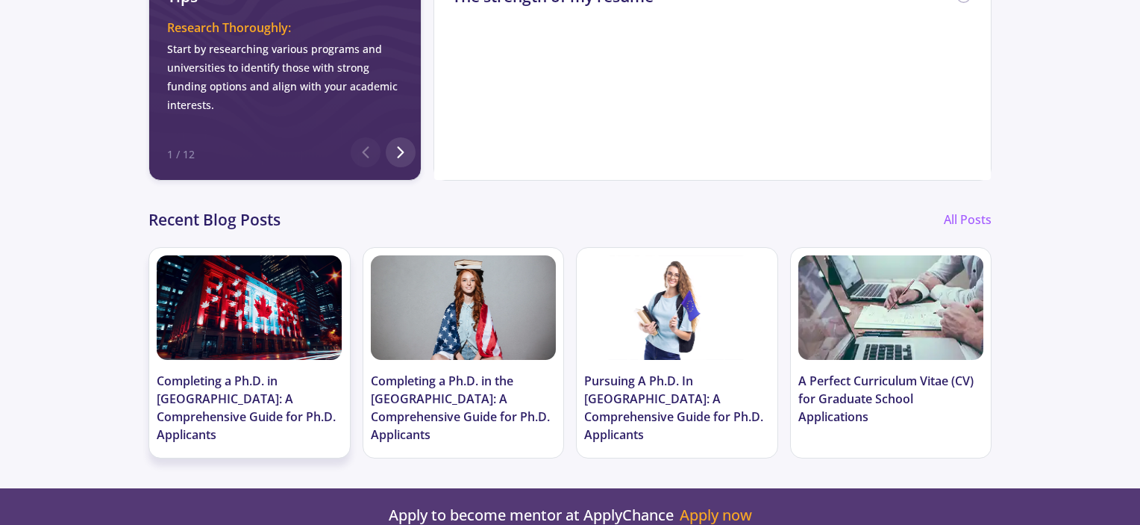
click at [274, 372] on h3 "Completing a Ph.D. in [GEOGRAPHIC_DATA]: A Comprehensive Guide for Ph.D. Applic…" at bounding box center [249, 408] width 185 height 72
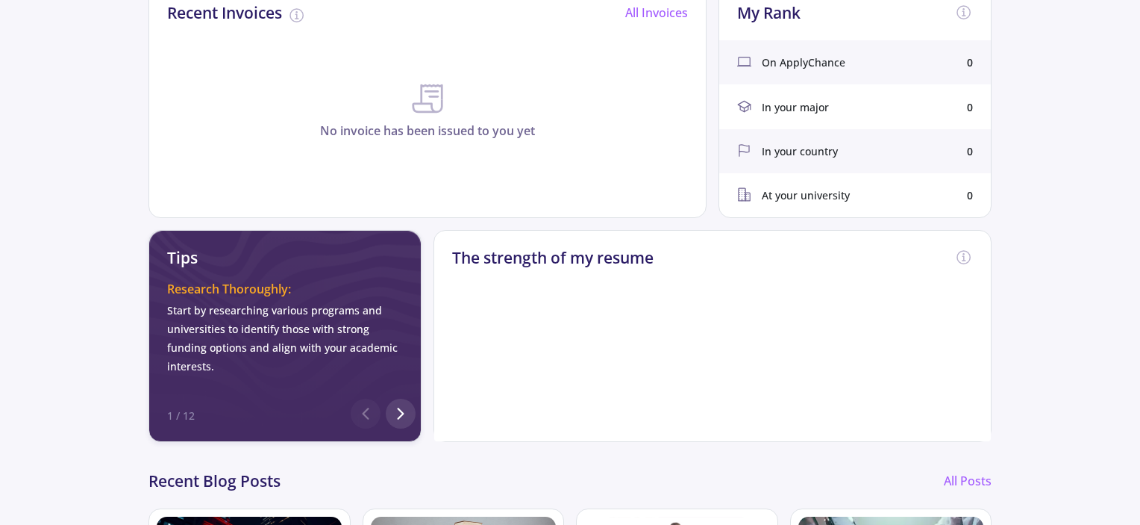
scroll to position [461, 0]
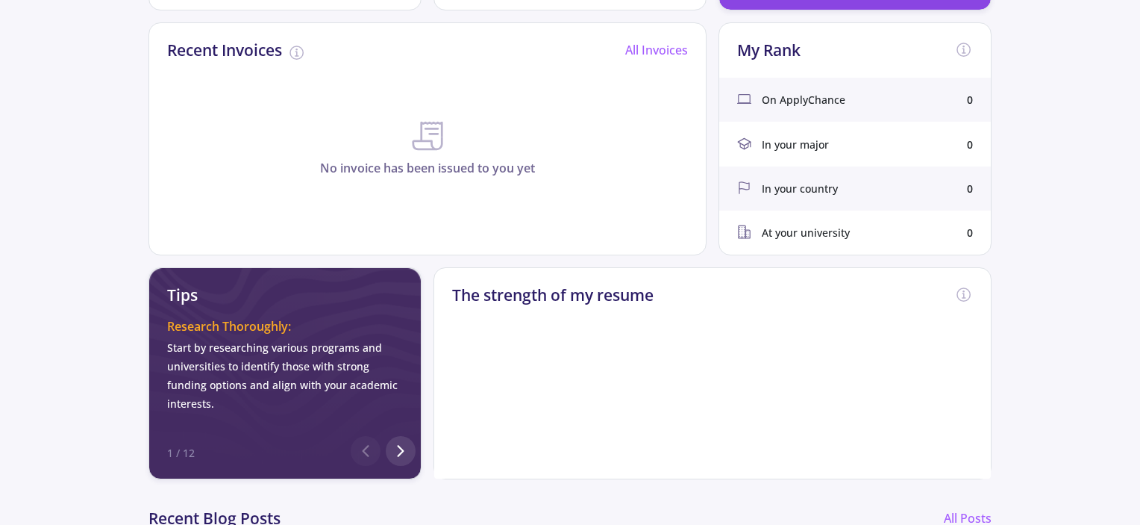
click at [795, 241] on div "At your university 0" at bounding box center [855, 232] width 272 height 44
click at [409, 451] on icon at bounding box center [401, 451] width 18 height 18
click at [408, 451] on icon at bounding box center [401, 451] width 18 height 18
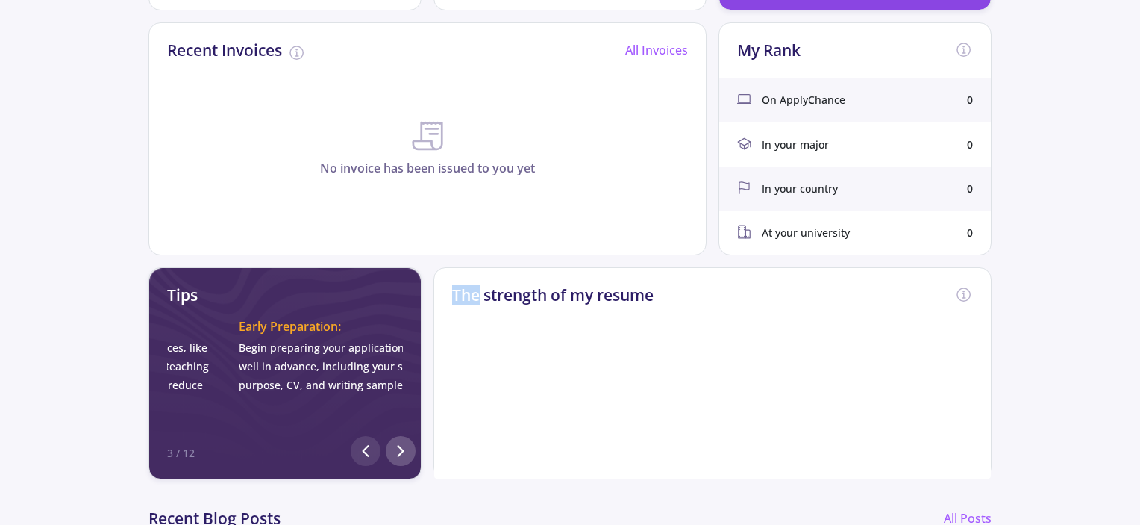
click at [409, 451] on icon at bounding box center [401, 451] width 18 height 18
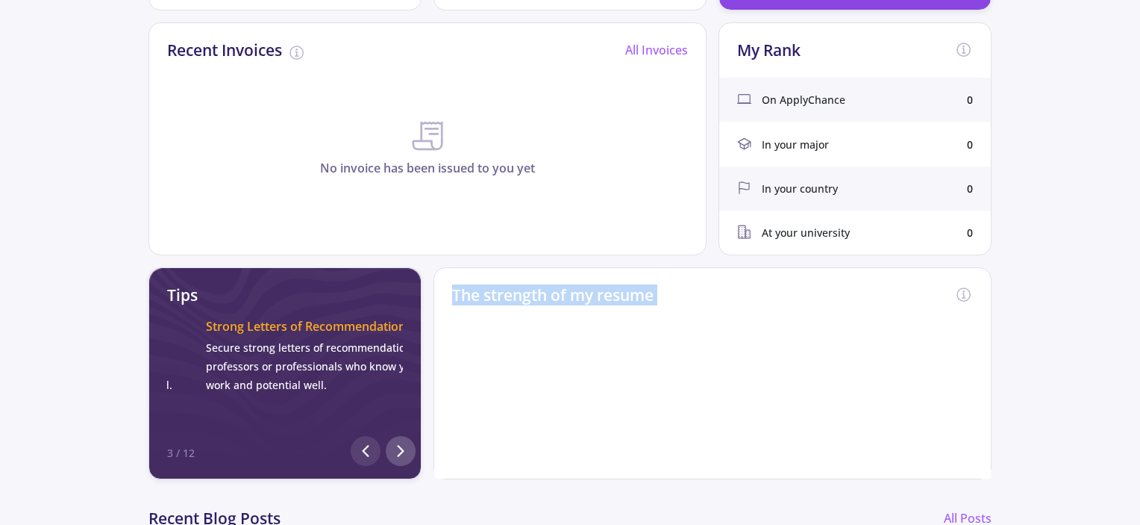
click at [409, 451] on icon at bounding box center [401, 451] width 18 height 18
click at [408, 452] on icon at bounding box center [401, 451] width 18 height 18
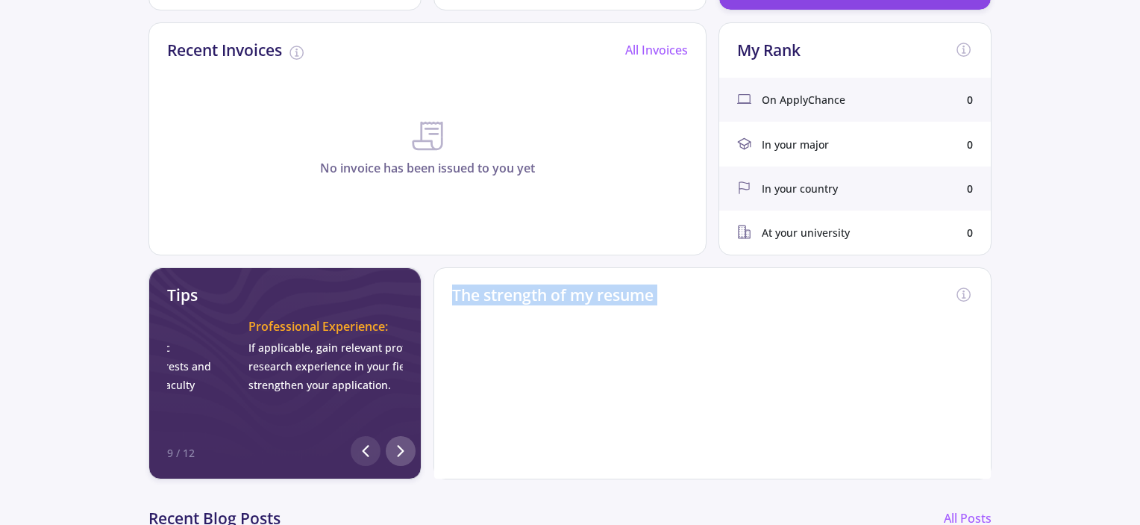
click at [407, 452] on icon at bounding box center [401, 451] width 18 height 18
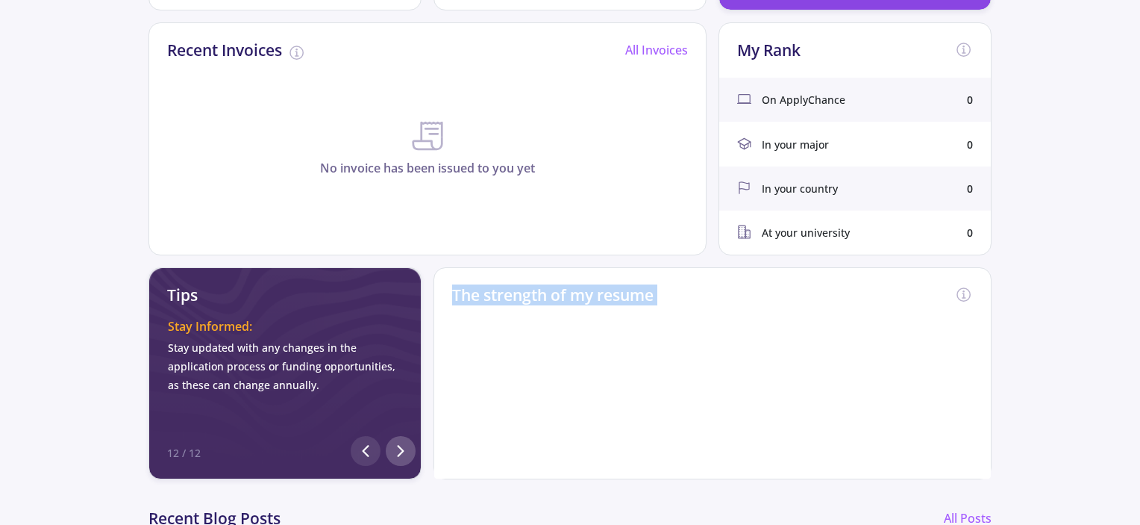
click at [407, 452] on div "Tips Research Thoroughly: Start by researching various programs and universitie…" at bounding box center [284, 372] width 273 height 211
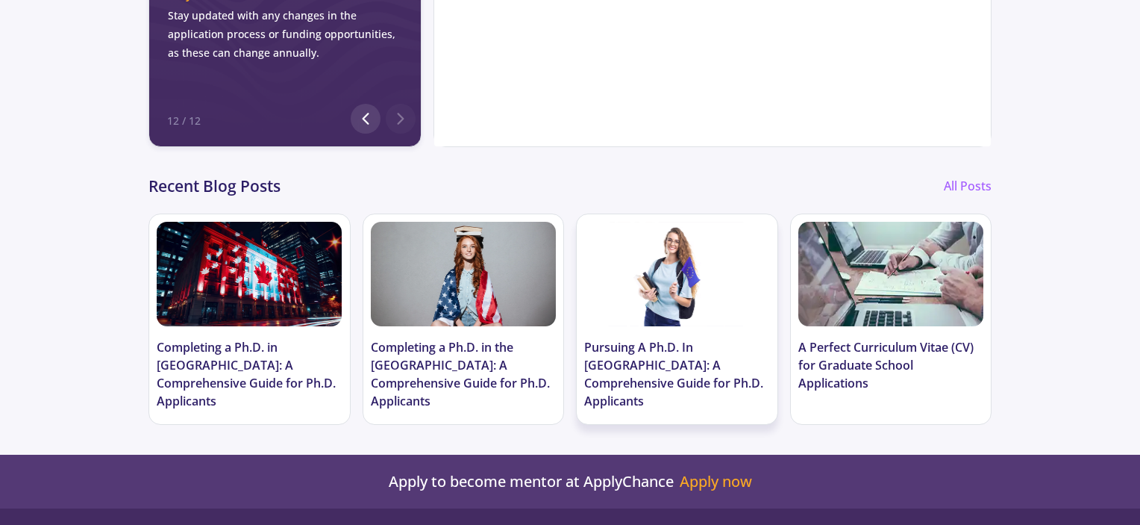
scroll to position [834, 0]
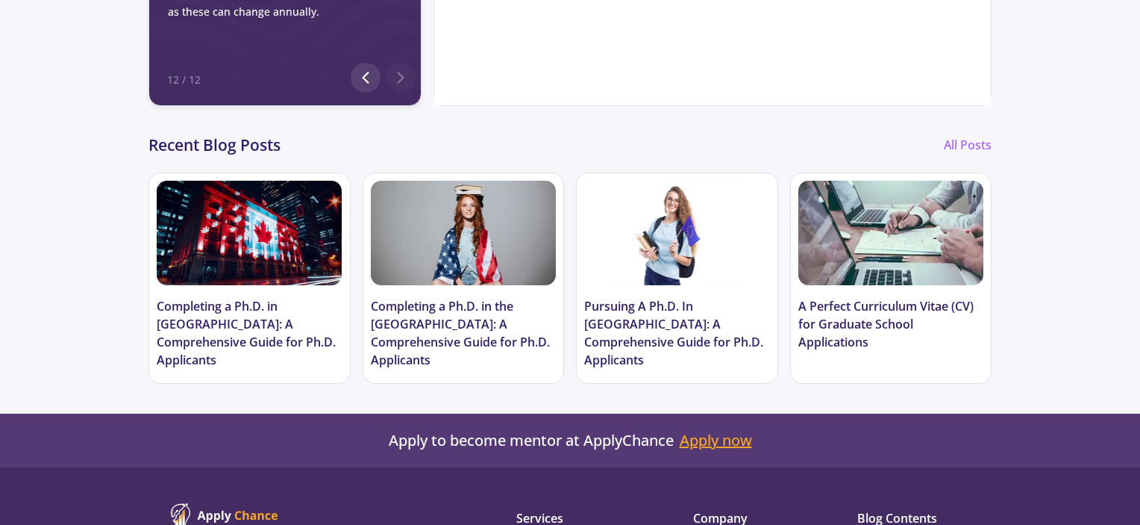
click at [706, 431] on link "Apply now" at bounding box center [716, 440] width 72 height 18
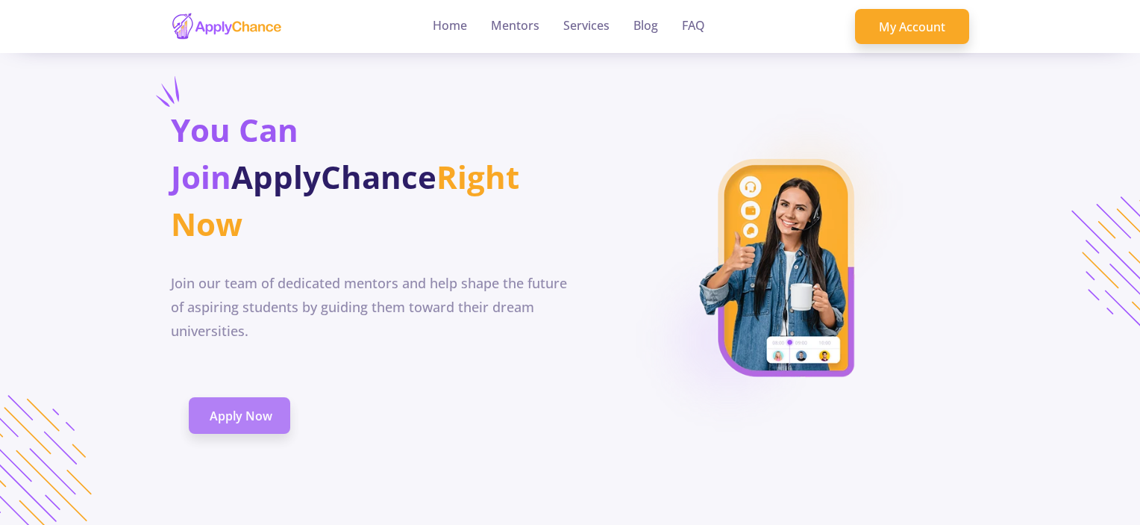
click at [267, 425] on span "Apply Now" at bounding box center [241, 416] width 63 height 18
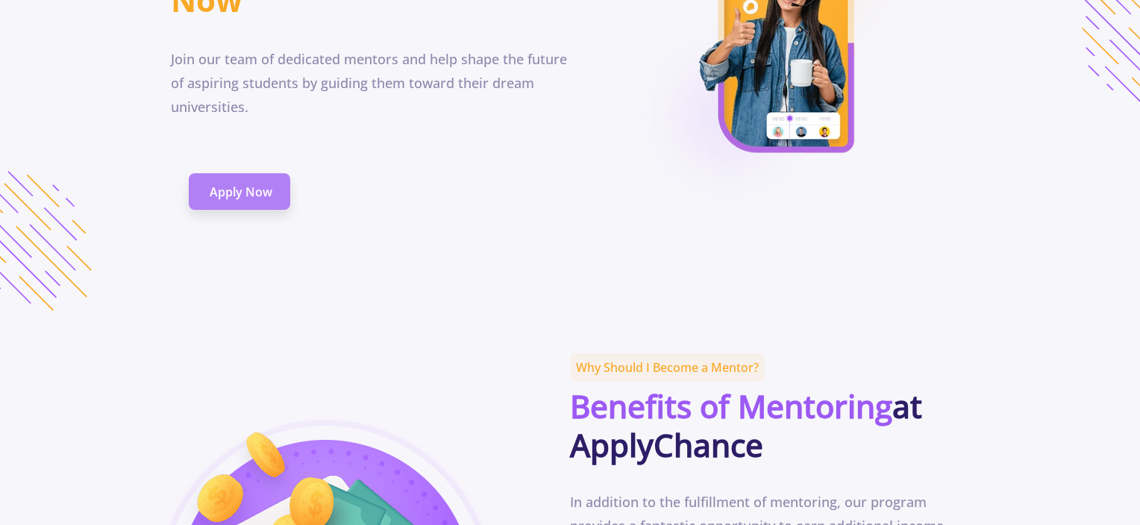
scroll to position [194, 0]
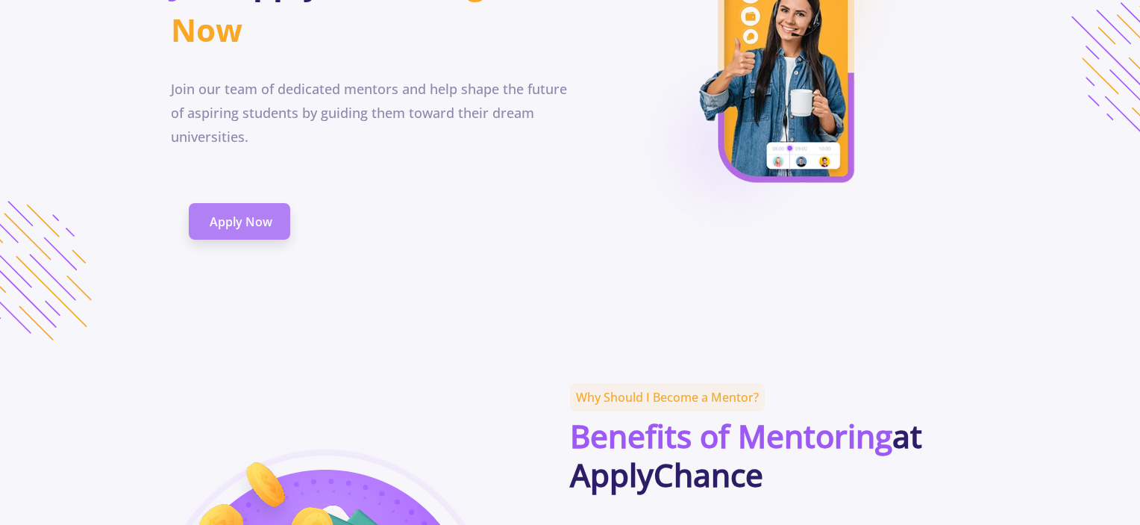
click at [260, 209] on link "Apply Now" at bounding box center [239, 221] width 101 height 37
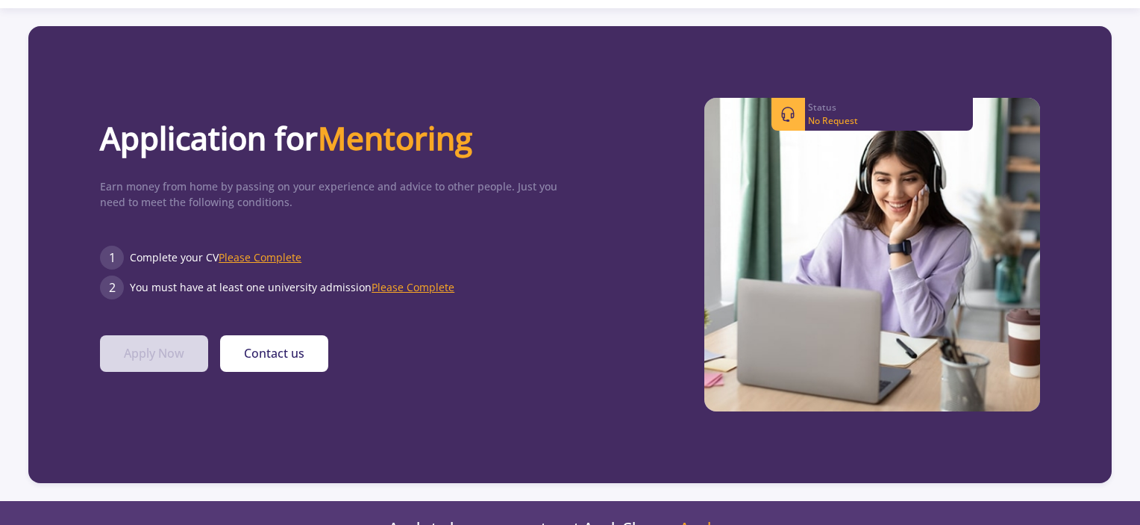
scroll to position [45, 0]
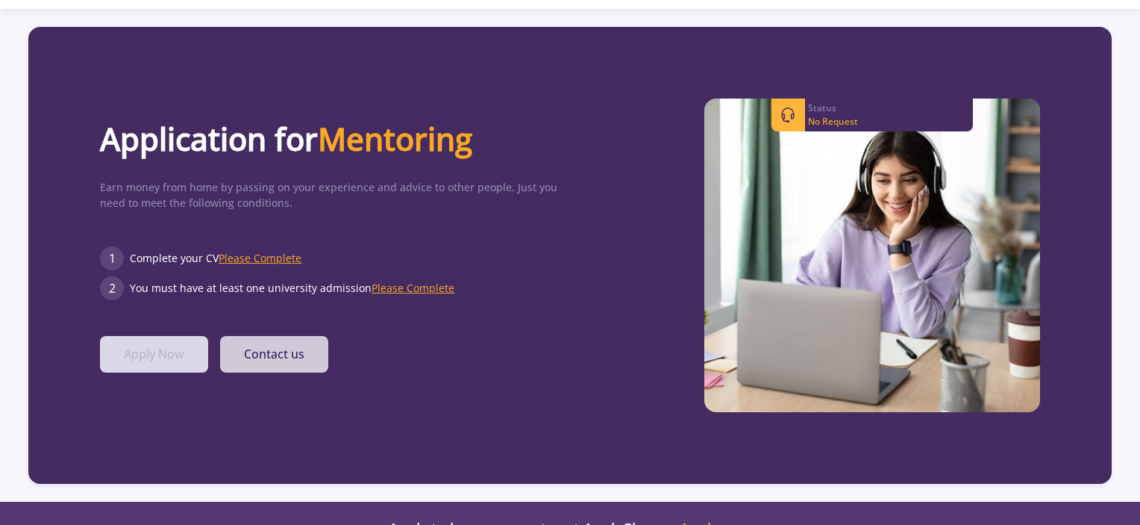
click at [282, 348] on button "Contact us" at bounding box center [274, 354] width 108 height 37
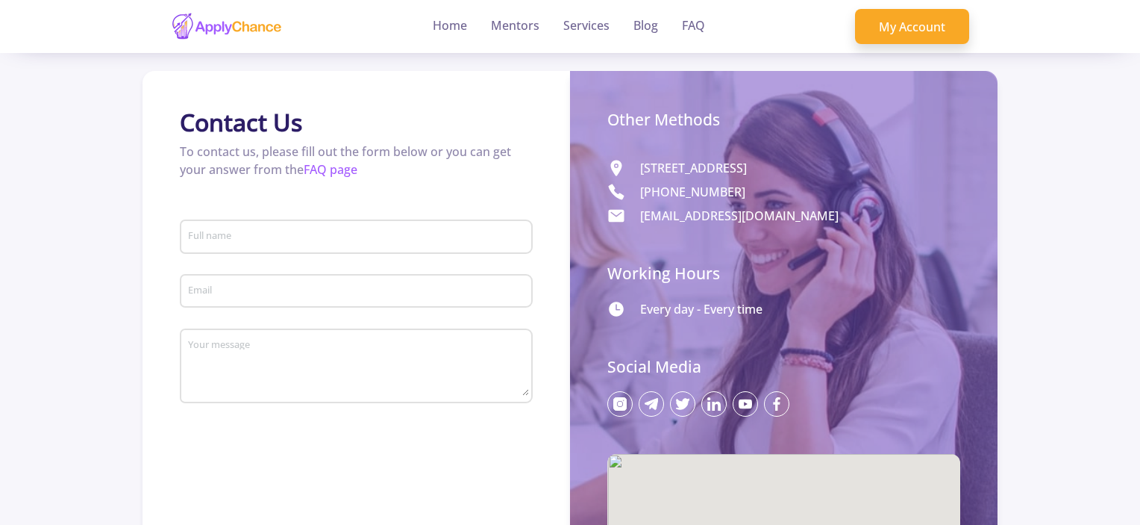
click at [396, 230] on div "Full name" at bounding box center [356, 233] width 339 height 39
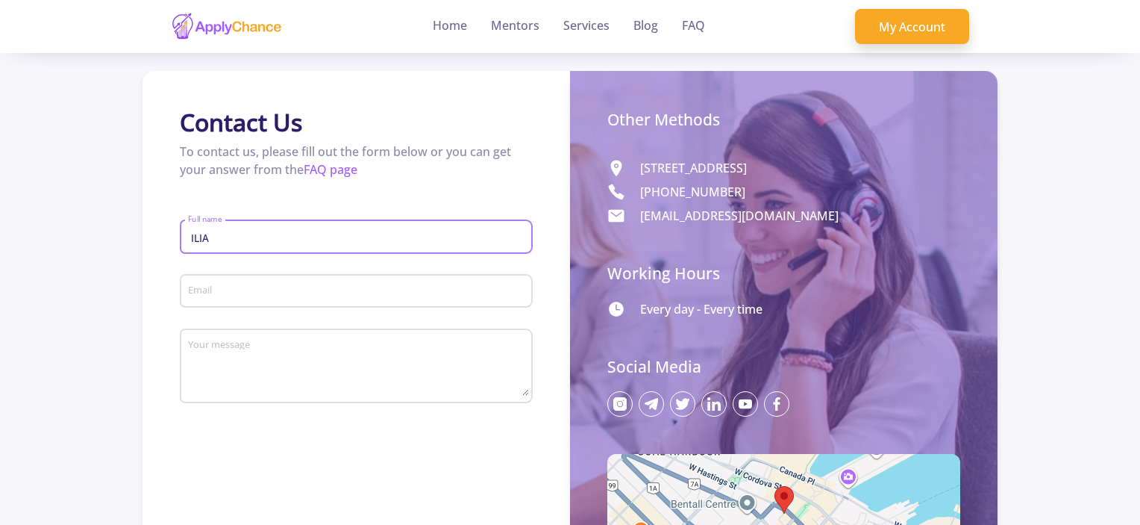
type input "ILIA"
click at [317, 272] on div "Email" at bounding box center [356, 288] width 339 height 39
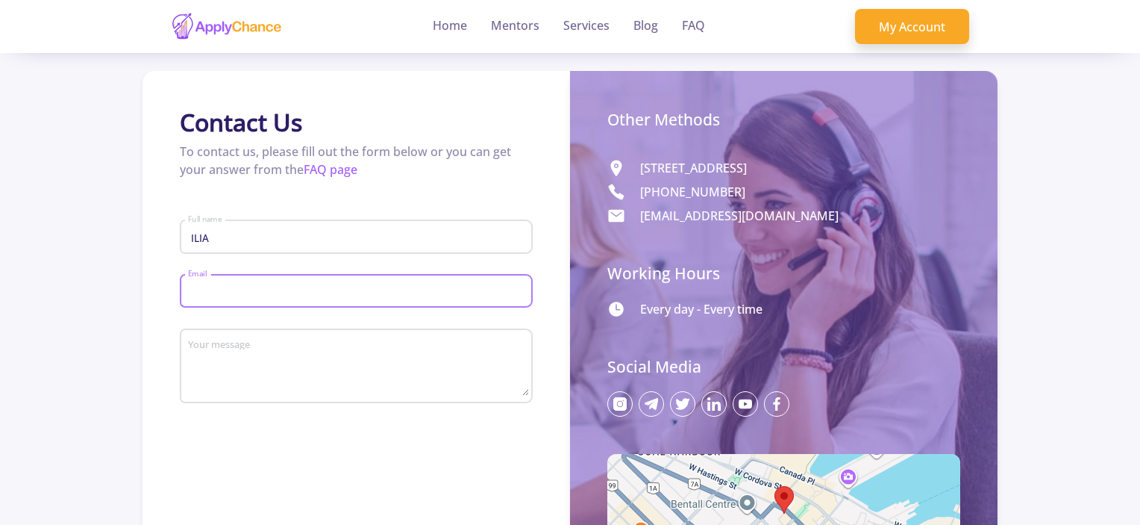
type input "I"
type input "[EMAIL_ADDRESS][DOMAIN_NAME]"
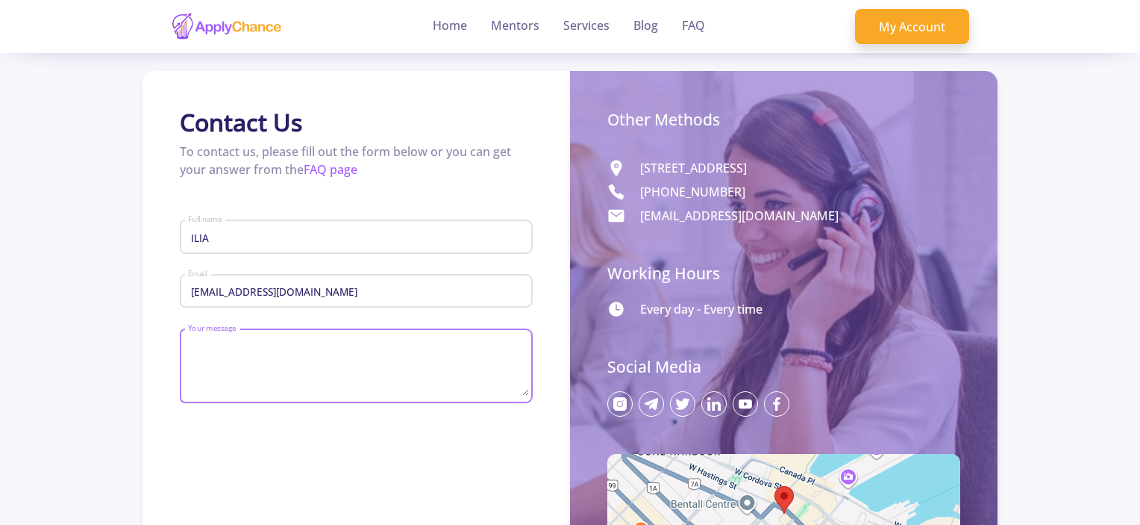
click at [297, 363] on textarea "Your message" at bounding box center [358, 367] width 342 height 57
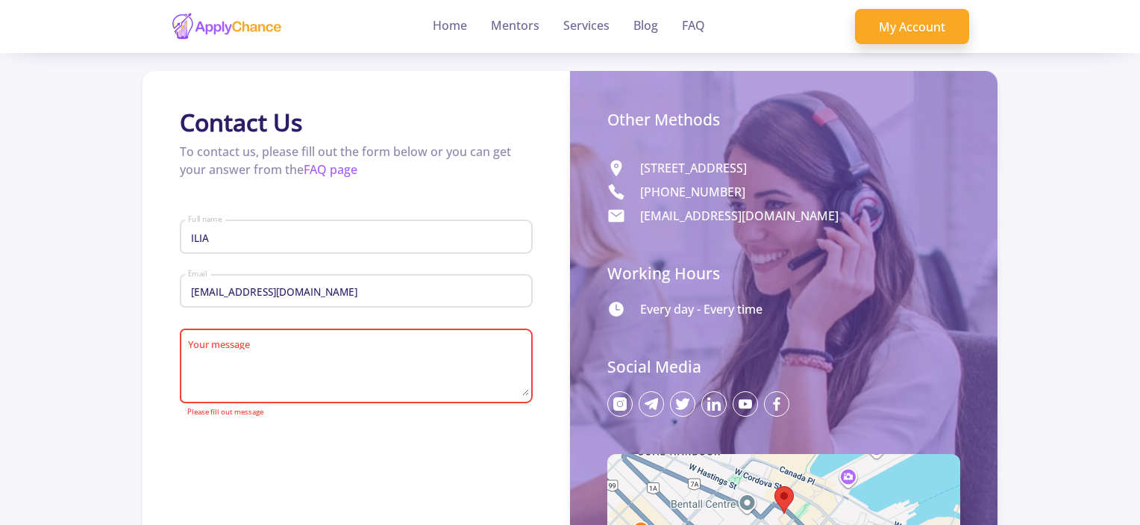
click at [304, 360] on textarea "Your message" at bounding box center [358, 367] width 342 height 57
click at [250, 347] on textarea "Your message" at bounding box center [358, 367] width 342 height 57
paste textarea "motan man dar rashteh makanik khodro dar daneshkodeh [PERSON_NAME] dar iran maz…"
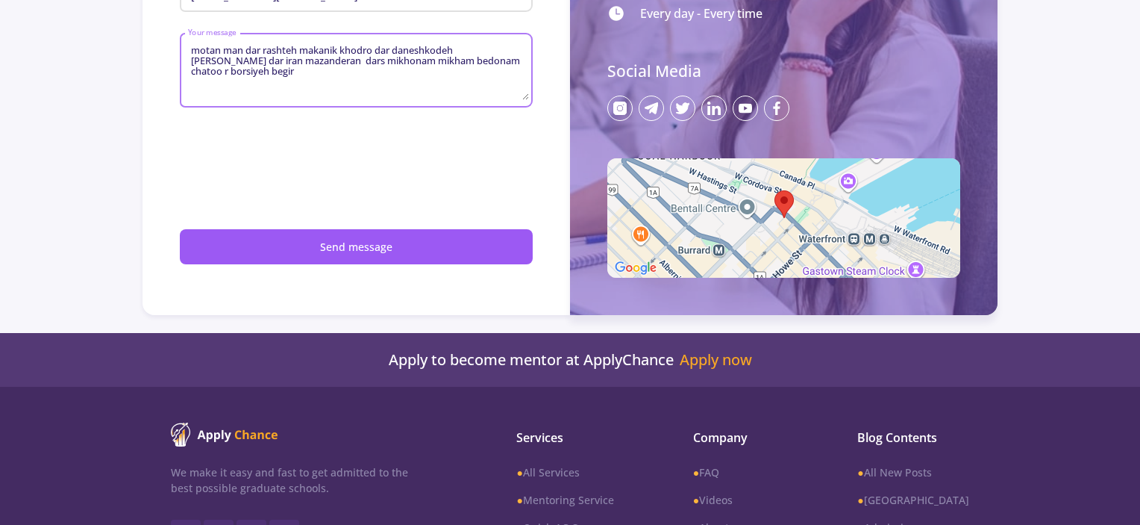
scroll to position [298, 0]
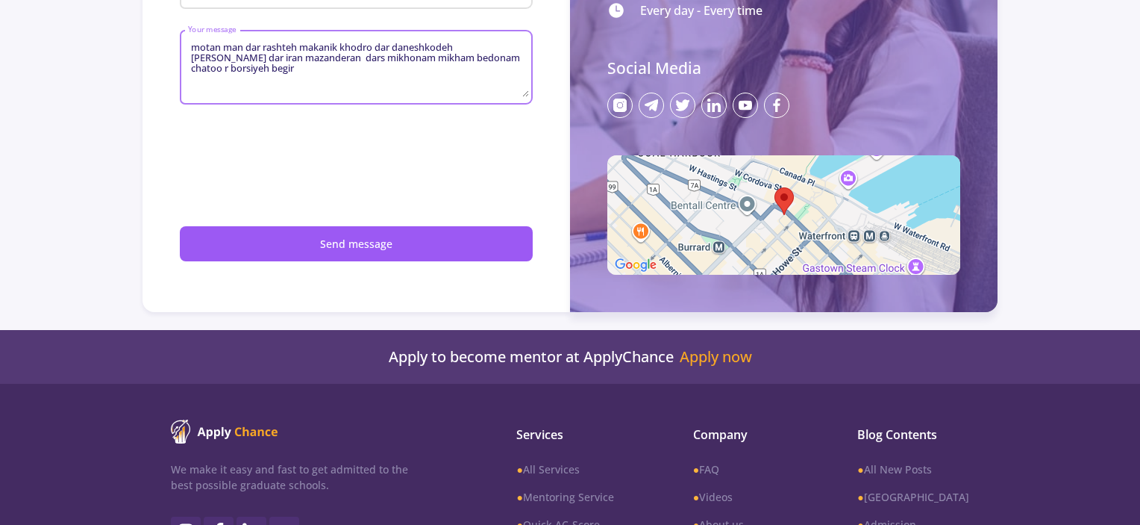
type textarea "motan man dar rashteh makanik khodro dar daneshkodeh [PERSON_NAME] dar iran maz…"
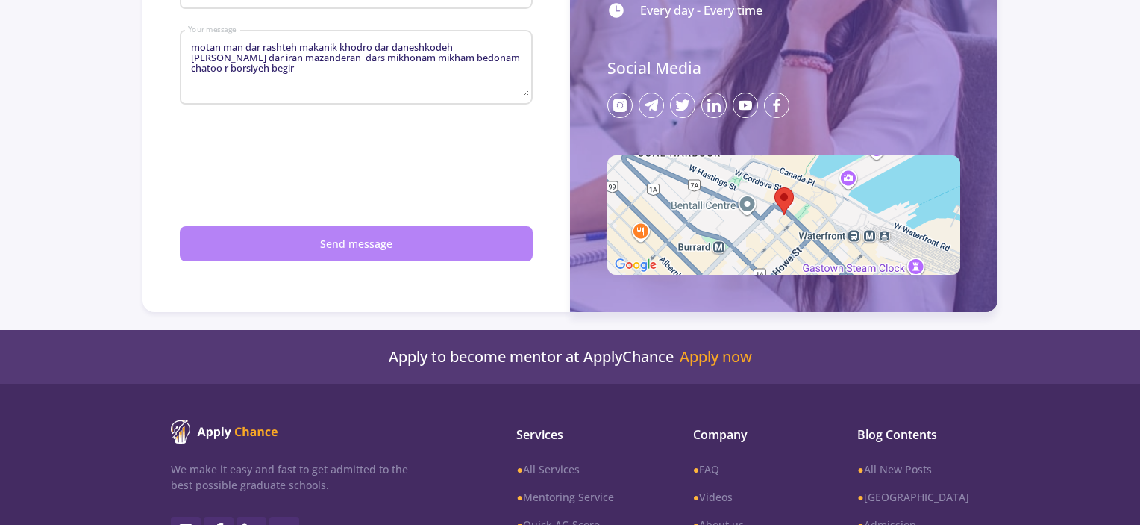
click at [371, 246] on button "Send message" at bounding box center [356, 243] width 353 height 35
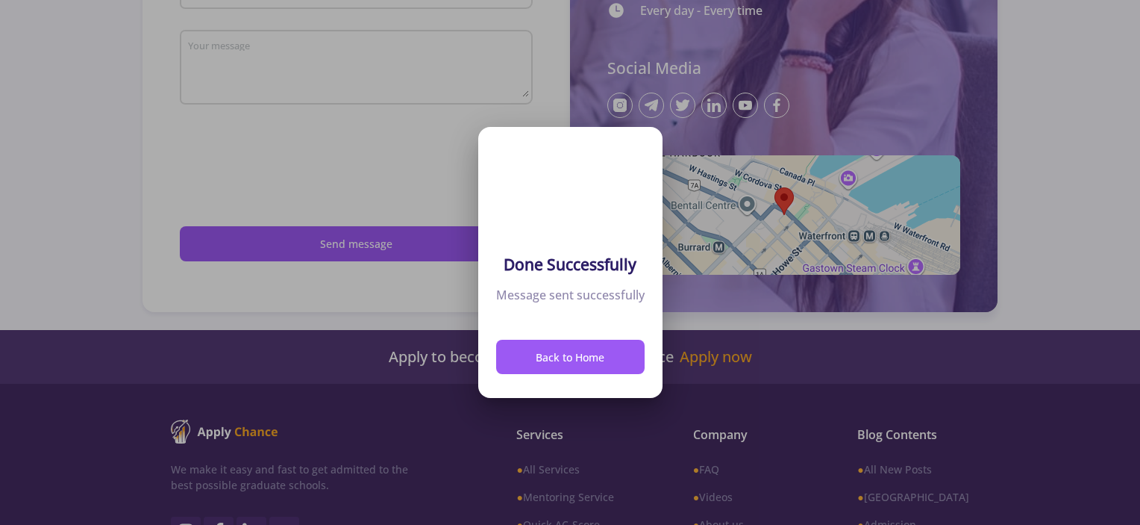
scroll to position [0, 0]
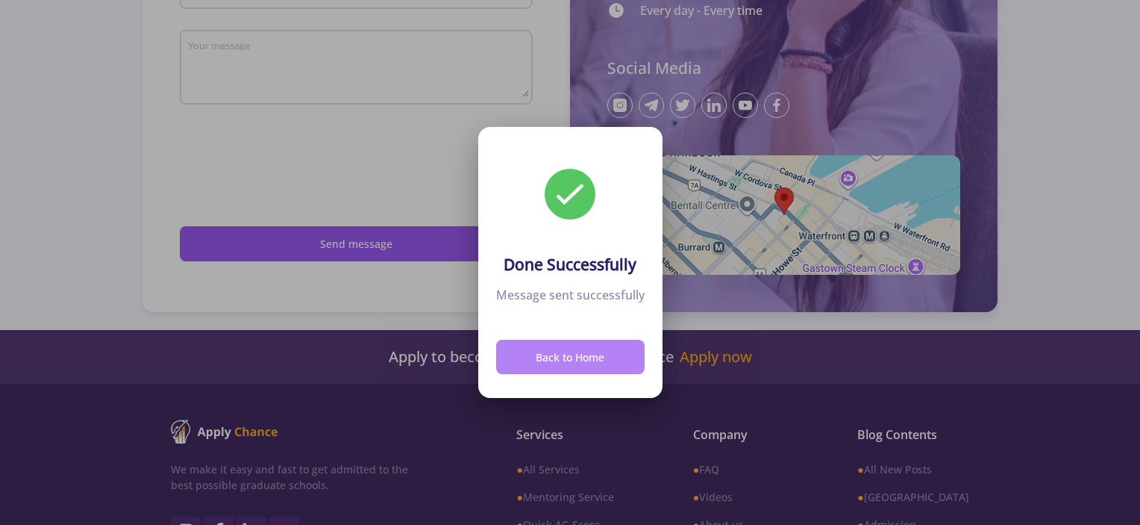
click at [512, 356] on button "Back to Home" at bounding box center [570, 356] width 148 height 35
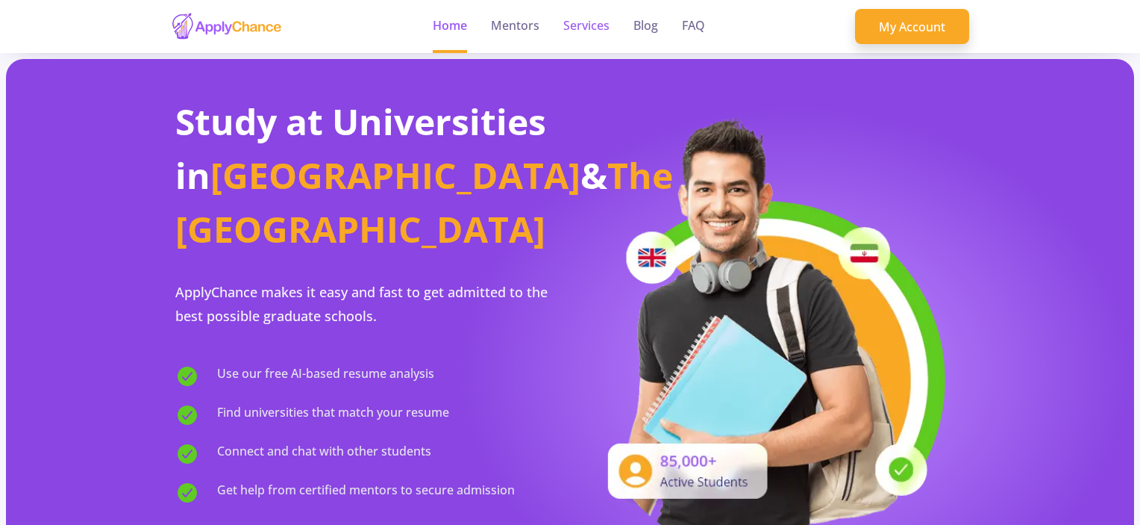
drag, startPoint x: 592, startPoint y: 28, endPoint x: 589, endPoint y: 37, distance: 8.7
click at [591, 29] on link "Services" at bounding box center [586, 26] width 46 height 53
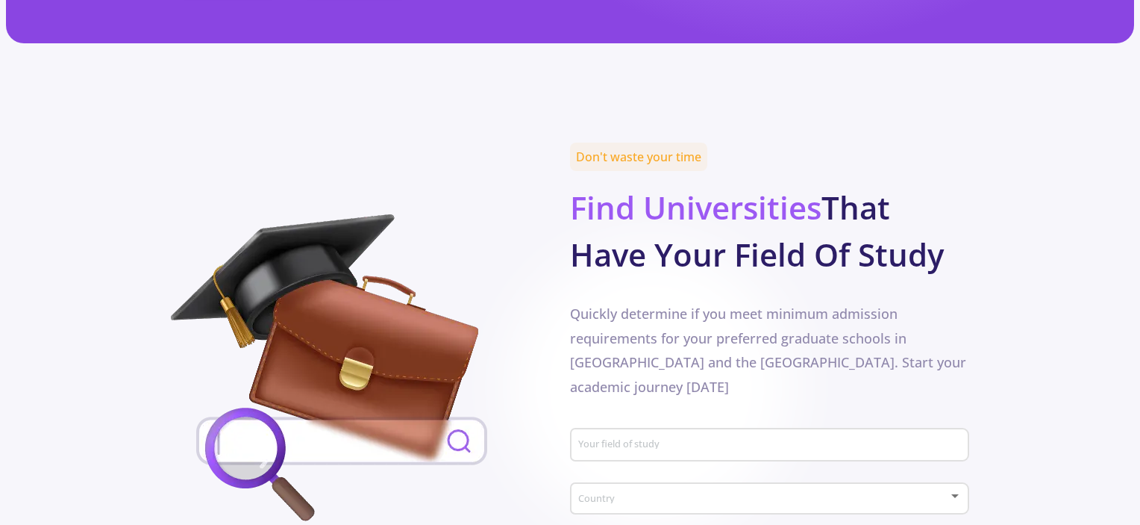
scroll to position [597, 0]
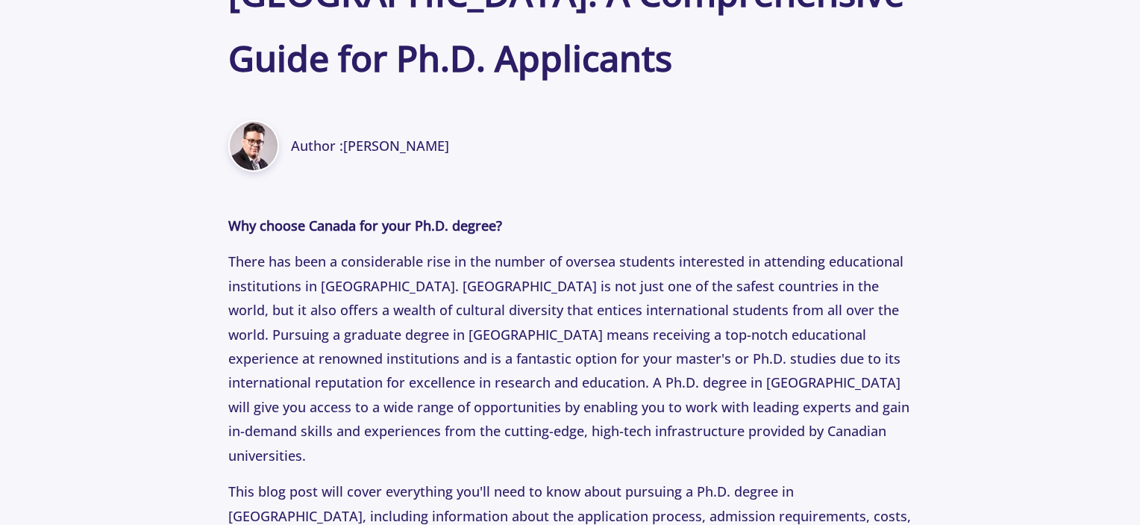
scroll to position [3507, 0]
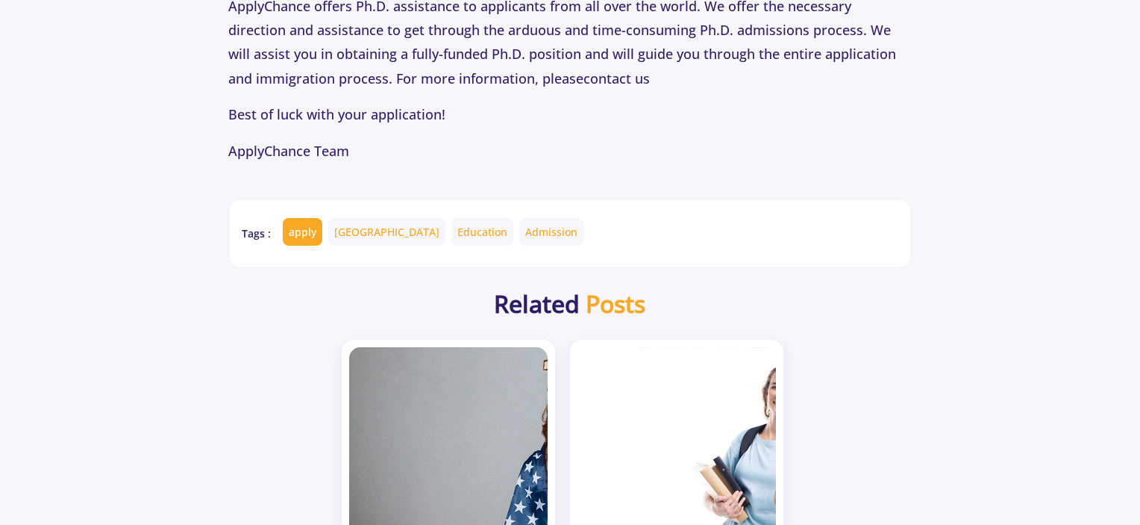
click at [310, 218] on link "apply" at bounding box center [303, 232] width 40 height 28
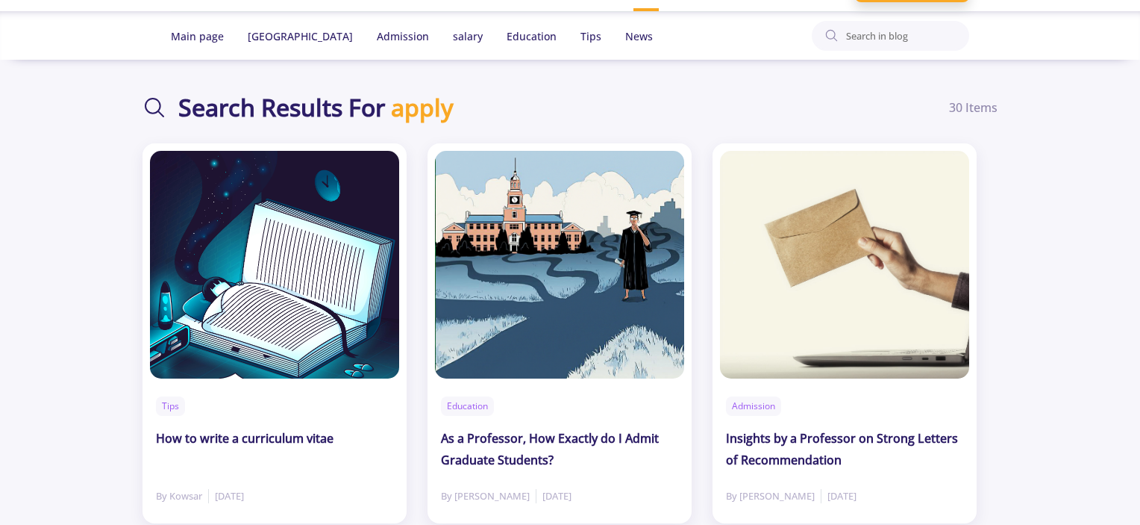
scroll to position [75, 0]
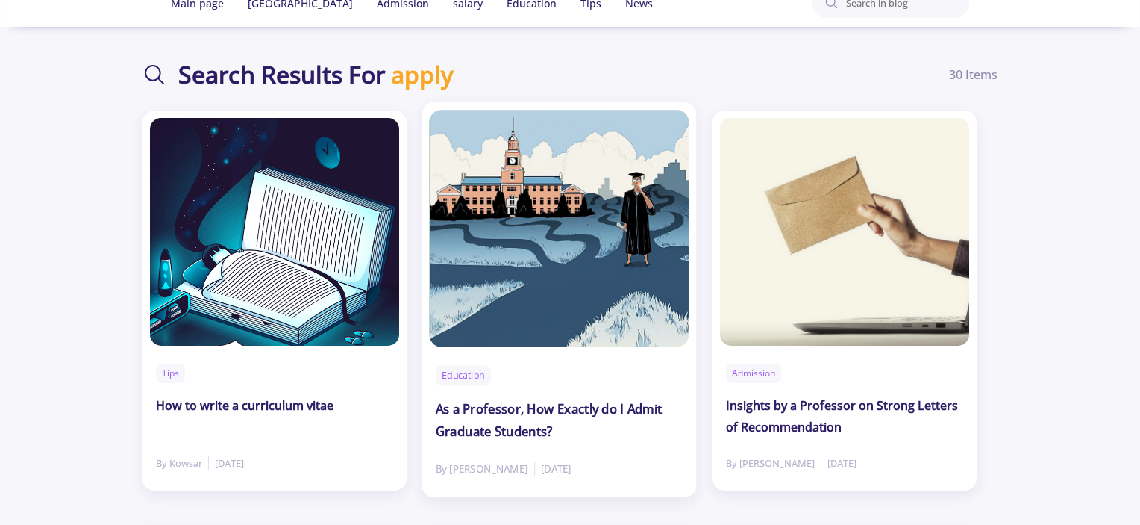
click at [472, 413] on h2 "As a Professor, How Exactly do I Admit Graduate Students?" at bounding box center [560, 420] width 248 height 45
